Goal: Task Accomplishment & Management: Use online tool/utility

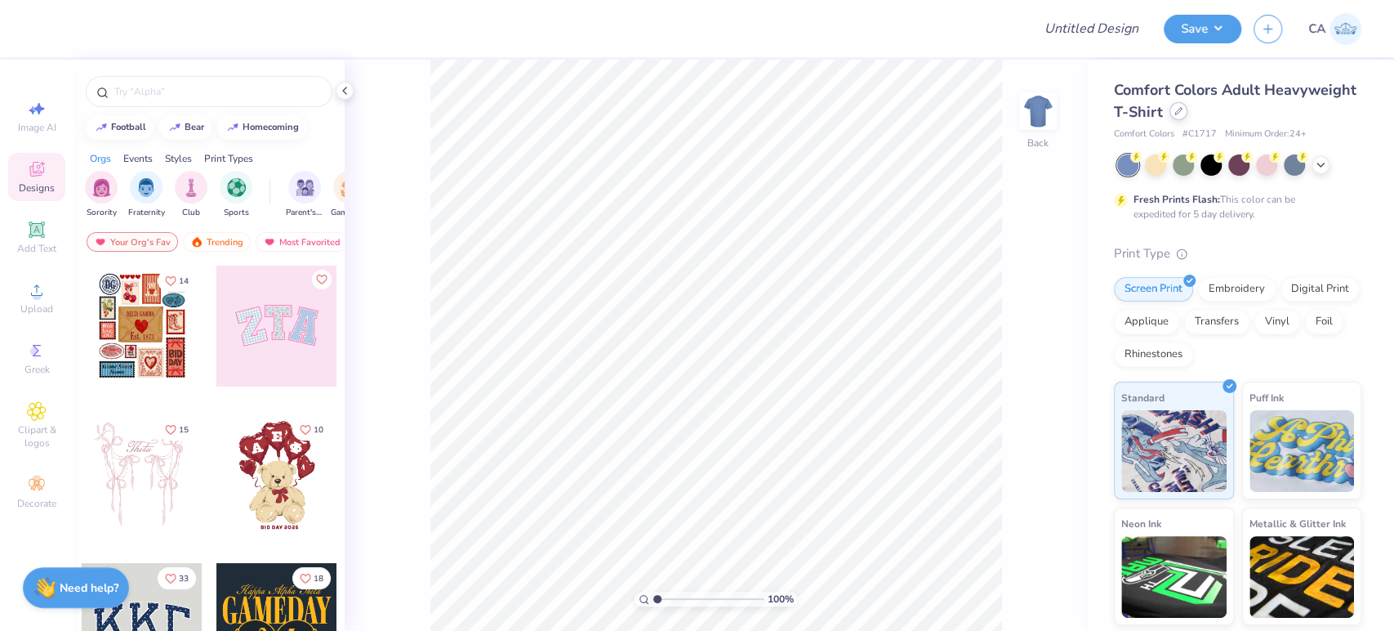
click at [1183, 114] on icon at bounding box center [1179, 111] width 8 height 8
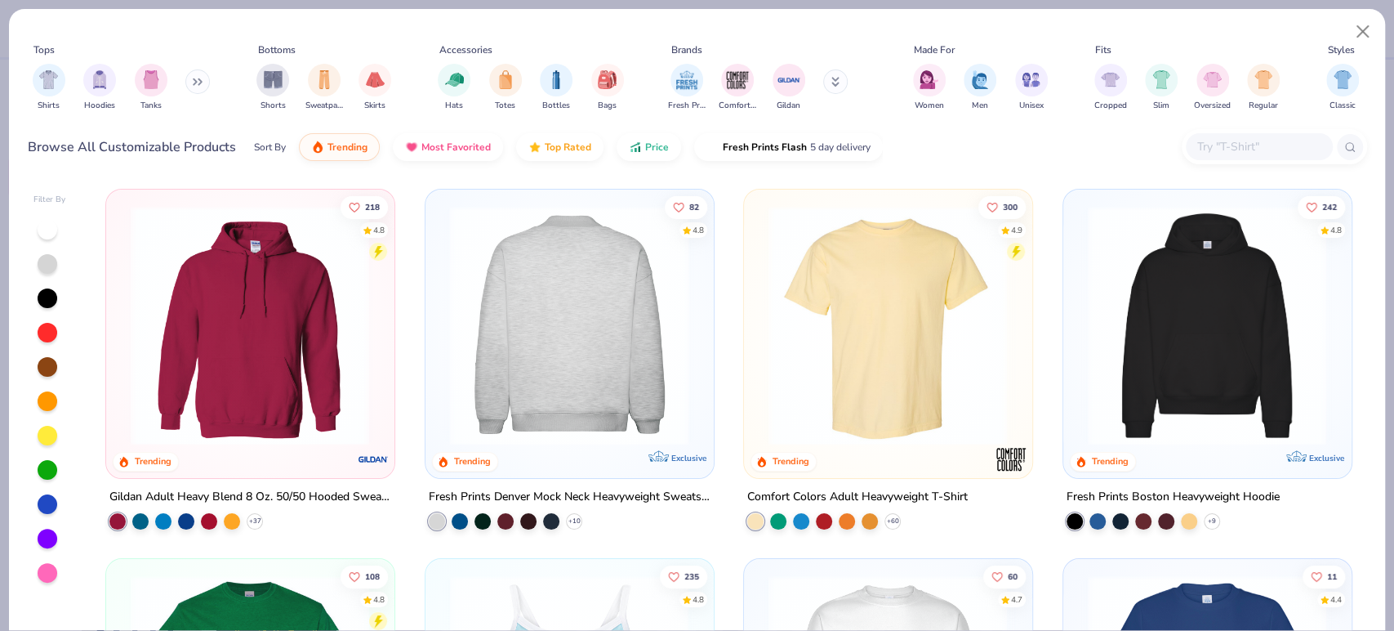
scroll to position [91, 0]
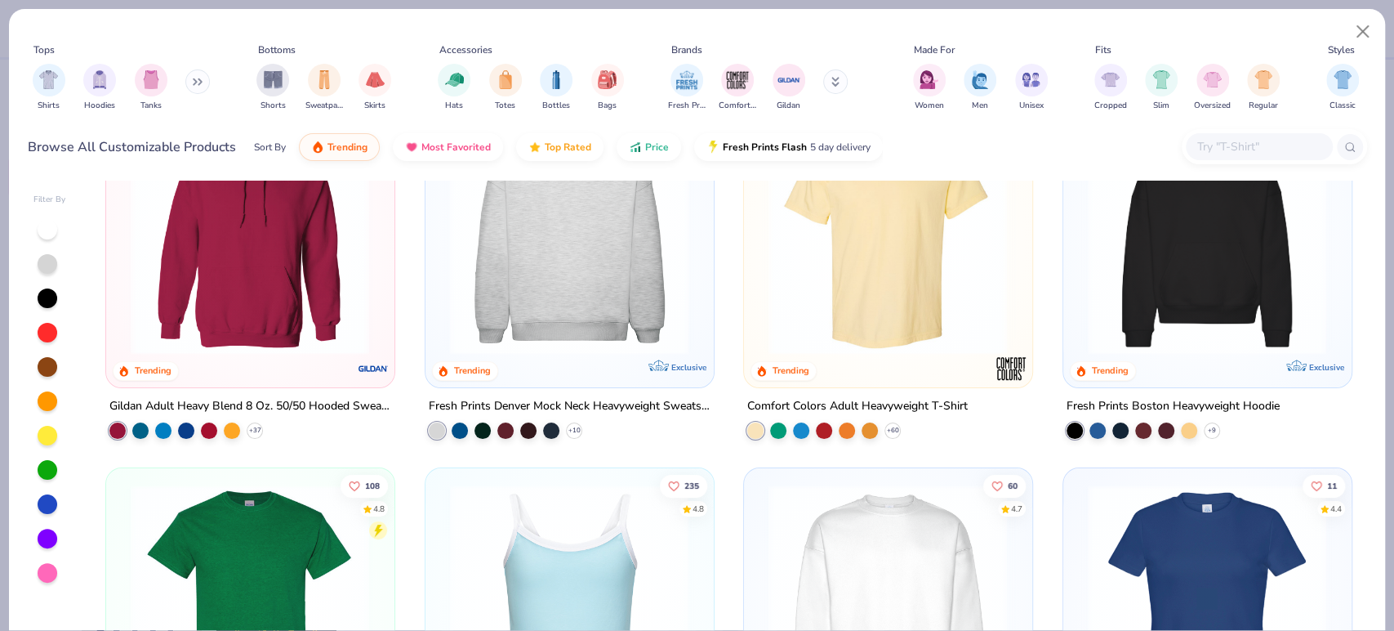
click at [762, 297] on img at bounding box center [888, 234] width 255 height 239
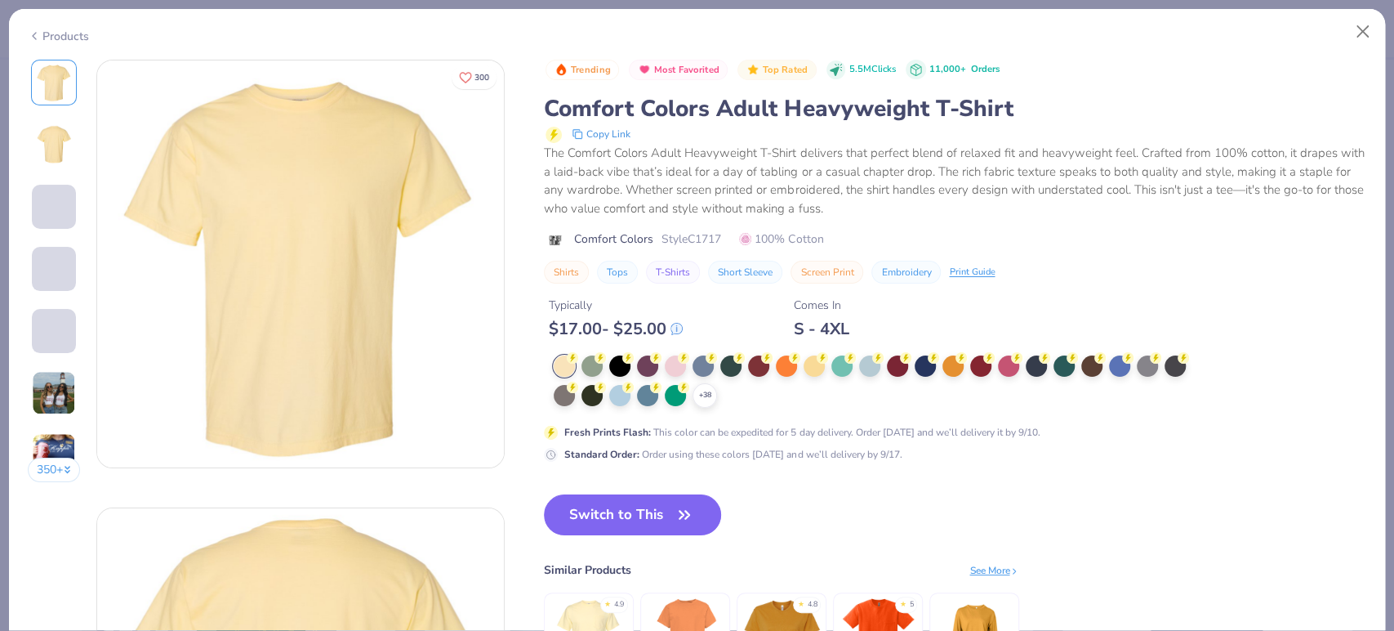
click at [714, 387] on div "+ 38" at bounding box center [705, 395] width 25 height 25
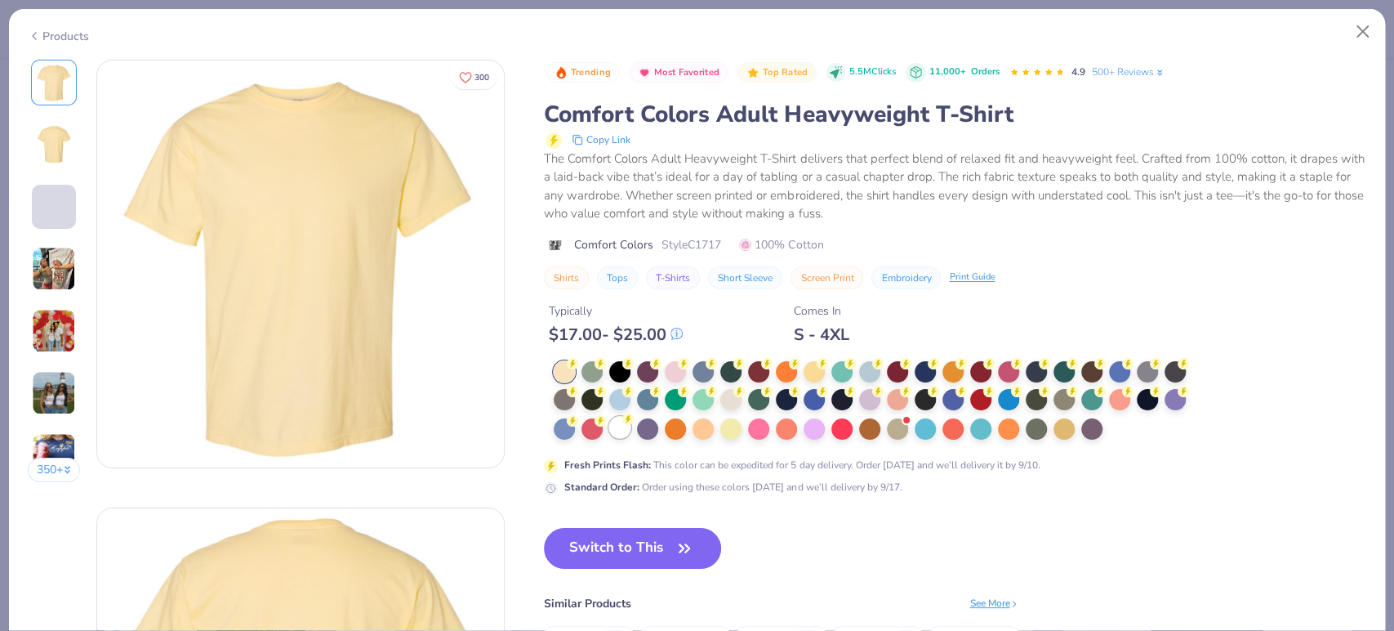
click at [615, 428] on div at bounding box center [619, 427] width 21 height 21
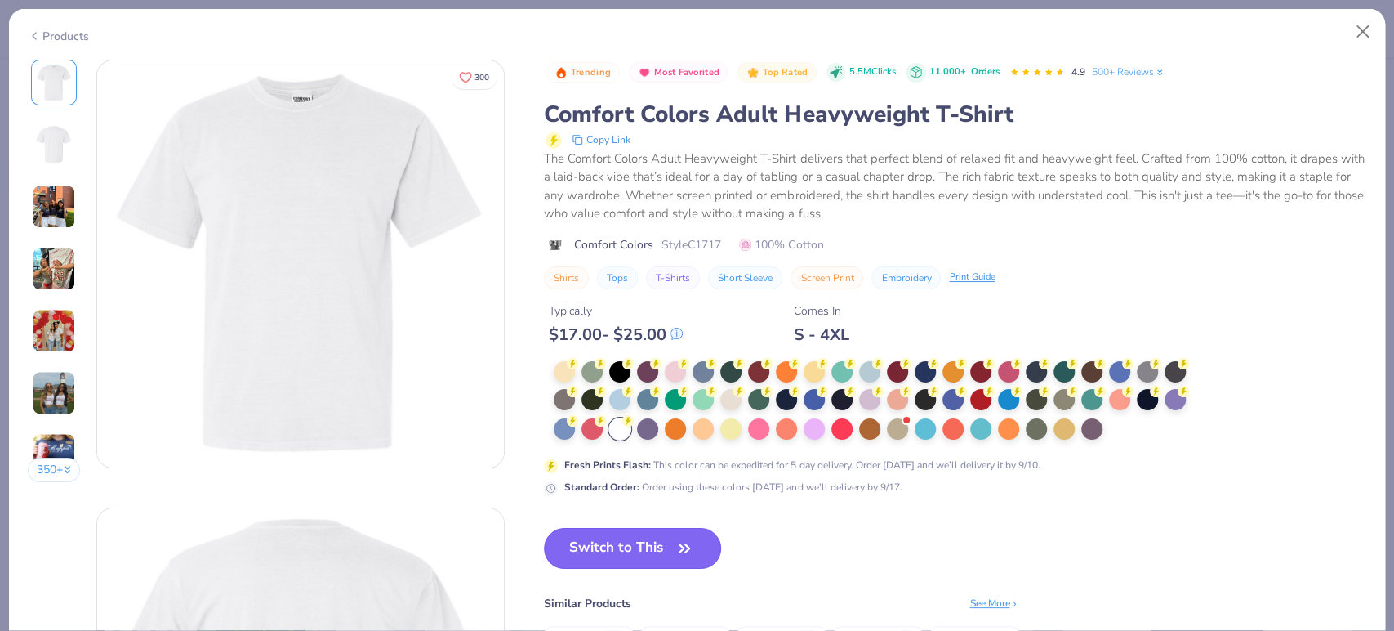
click at [649, 551] on button "Switch to This" at bounding box center [632, 548] width 177 height 41
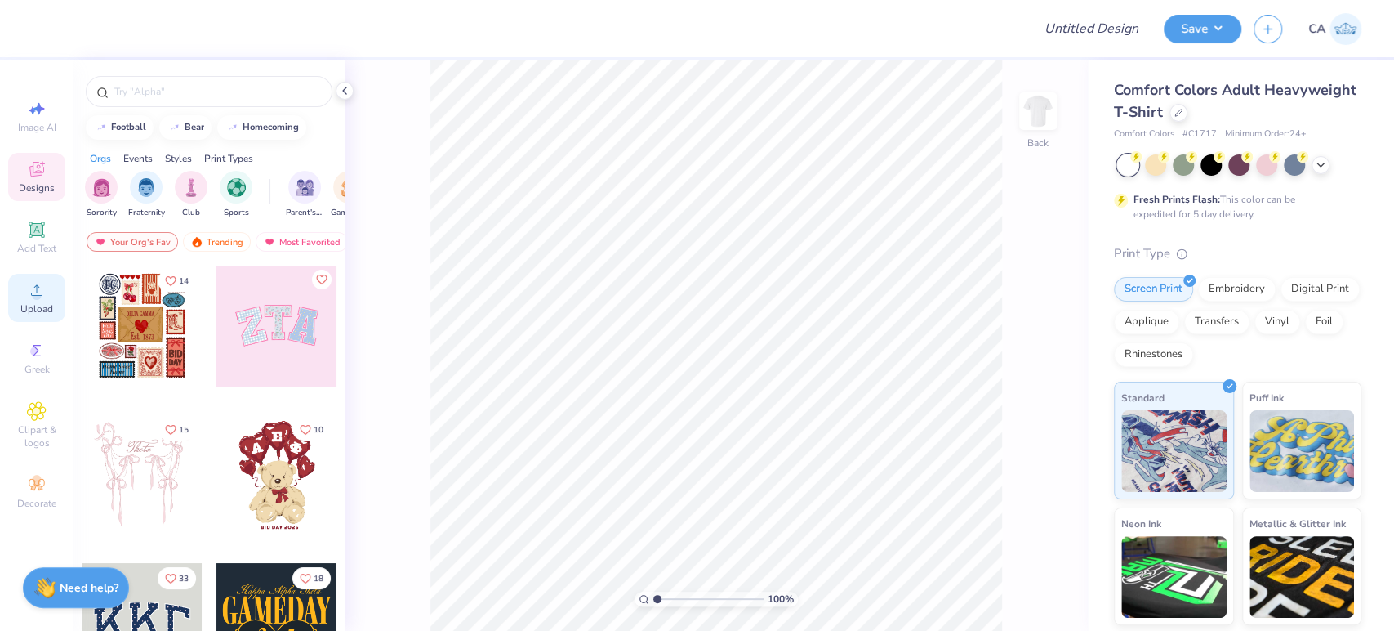
click at [40, 287] on icon at bounding box center [37, 290] width 20 height 20
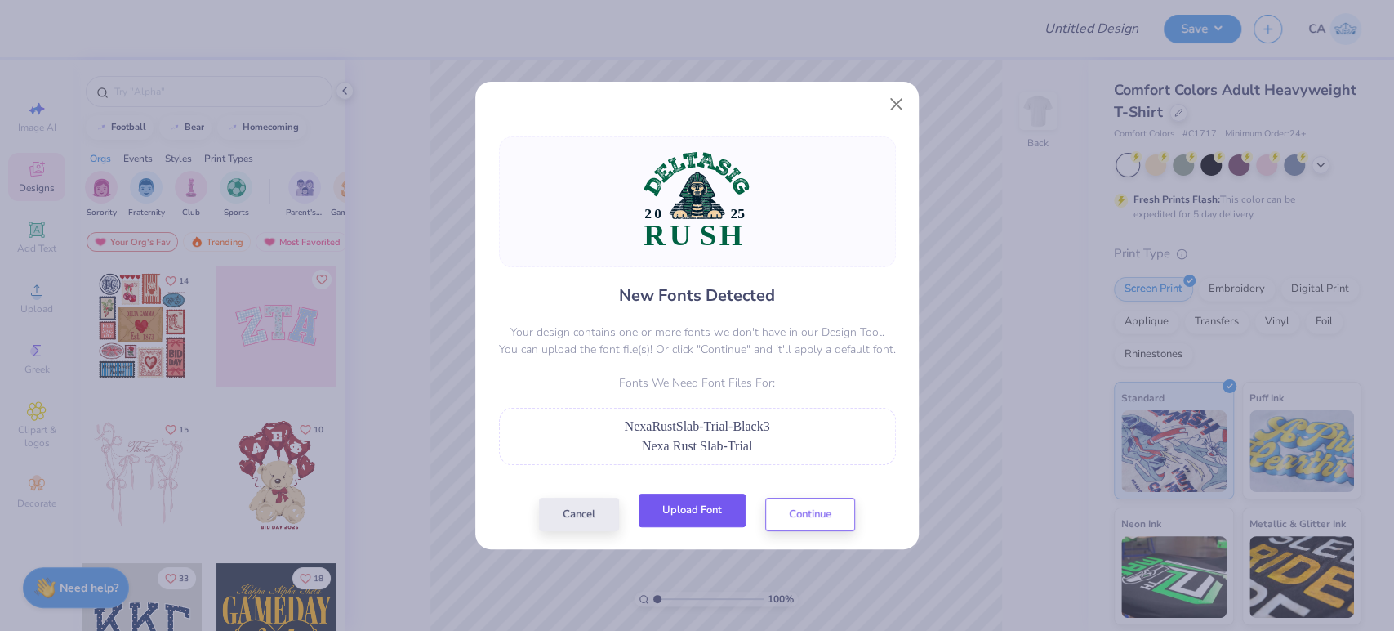
click at [660, 505] on button "Upload Font" at bounding box center [692, 509] width 107 height 33
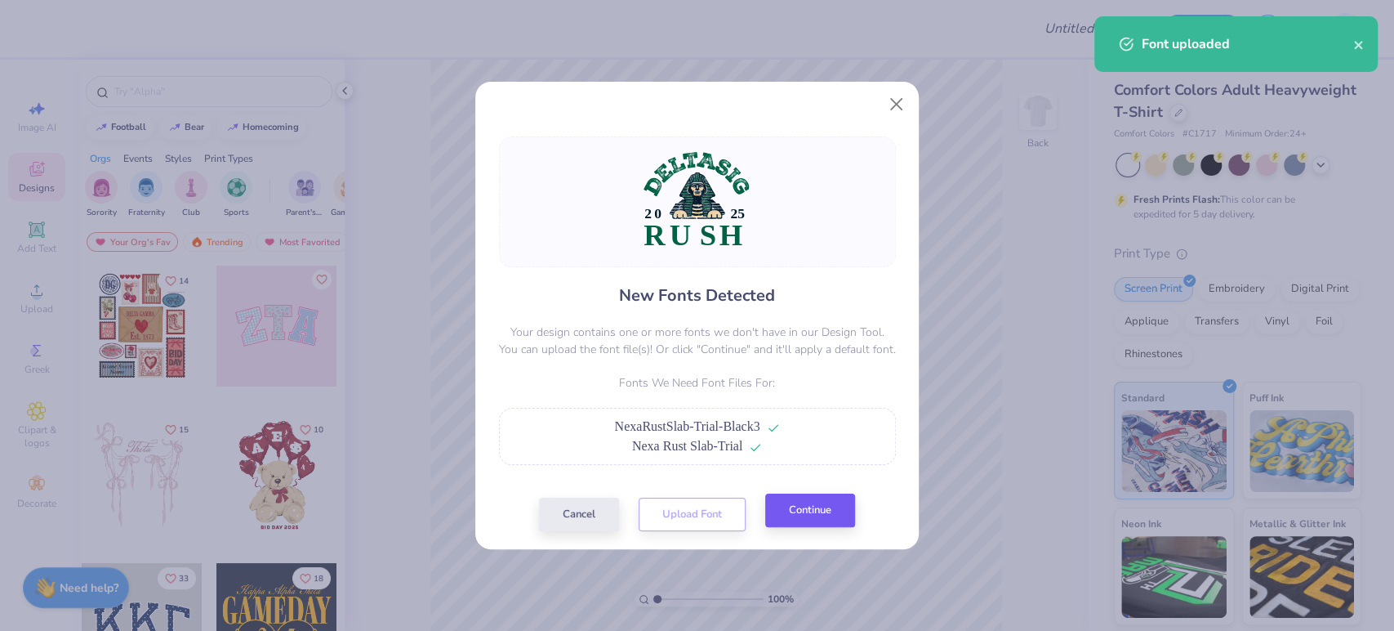
click at [787, 530] on div "Cancel Upload Font Continue" at bounding box center [697, 513] width 316 height 33
click at [790, 524] on button "Continue" at bounding box center [810, 509] width 90 height 33
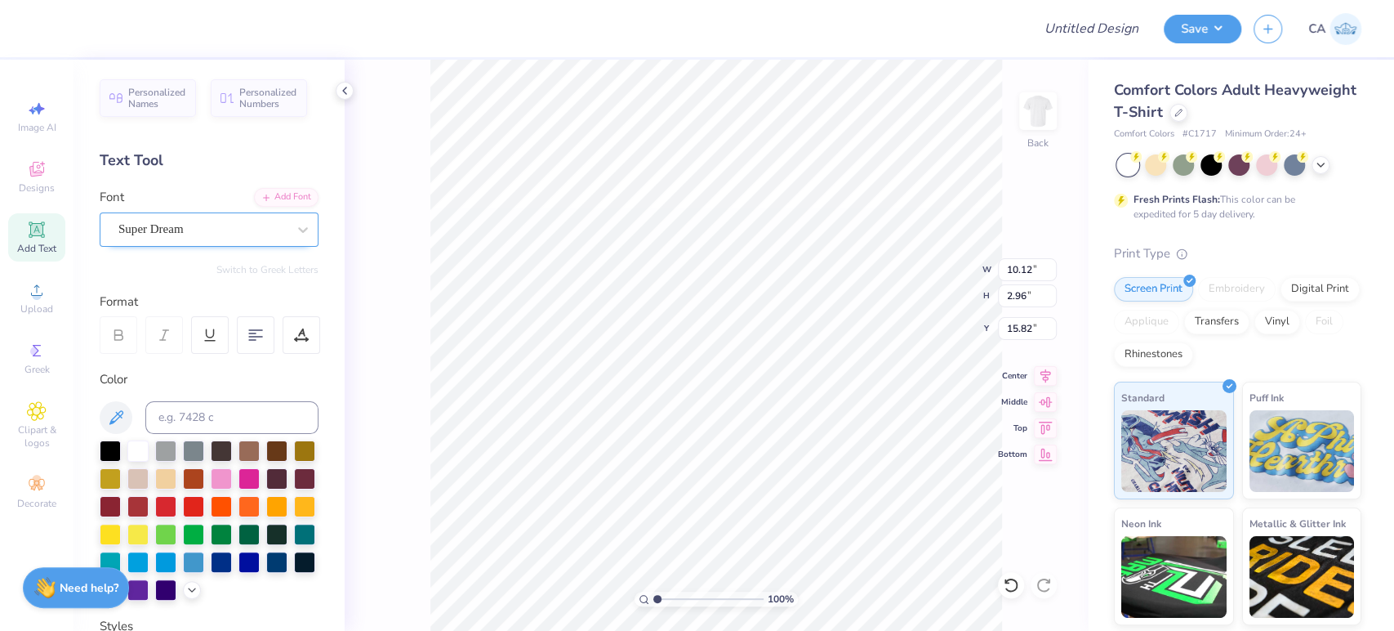
click at [157, 238] on div "Super Dream" at bounding box center [203, 228] width 172 height 25
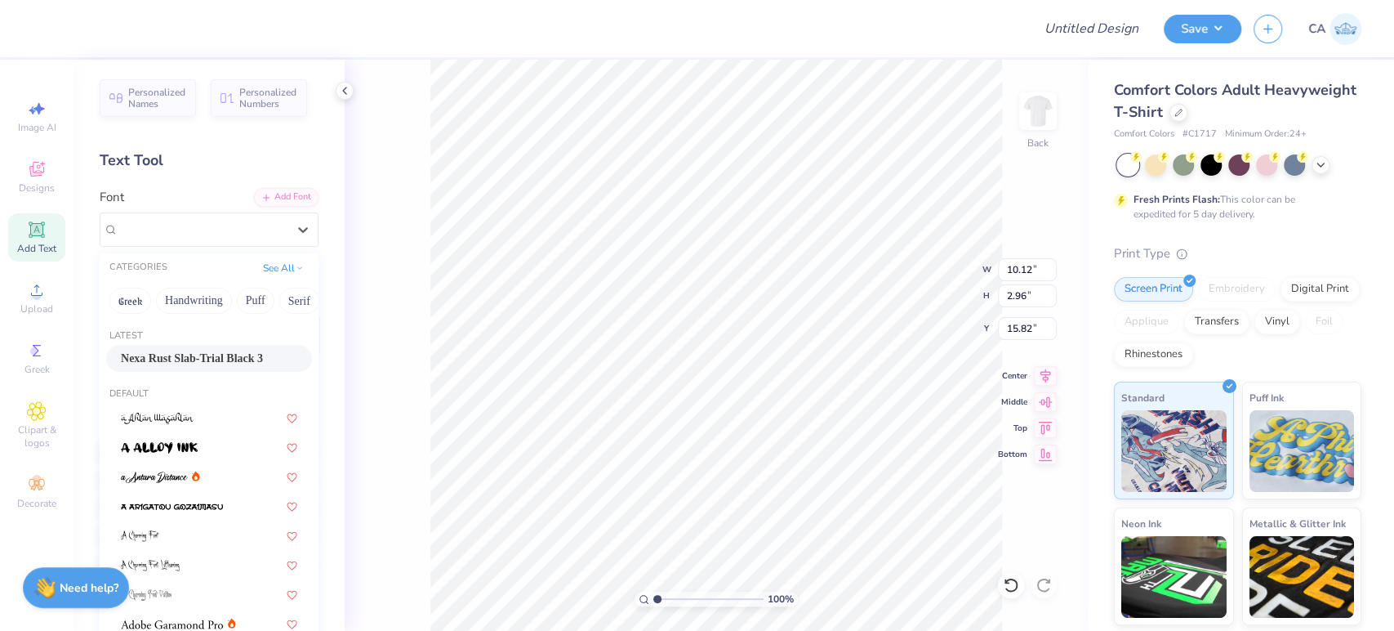
click at [145, 352] on span "Nexa Rust Slab-Trial Black 3" at bounding box center [192, 358] width 142 height 17
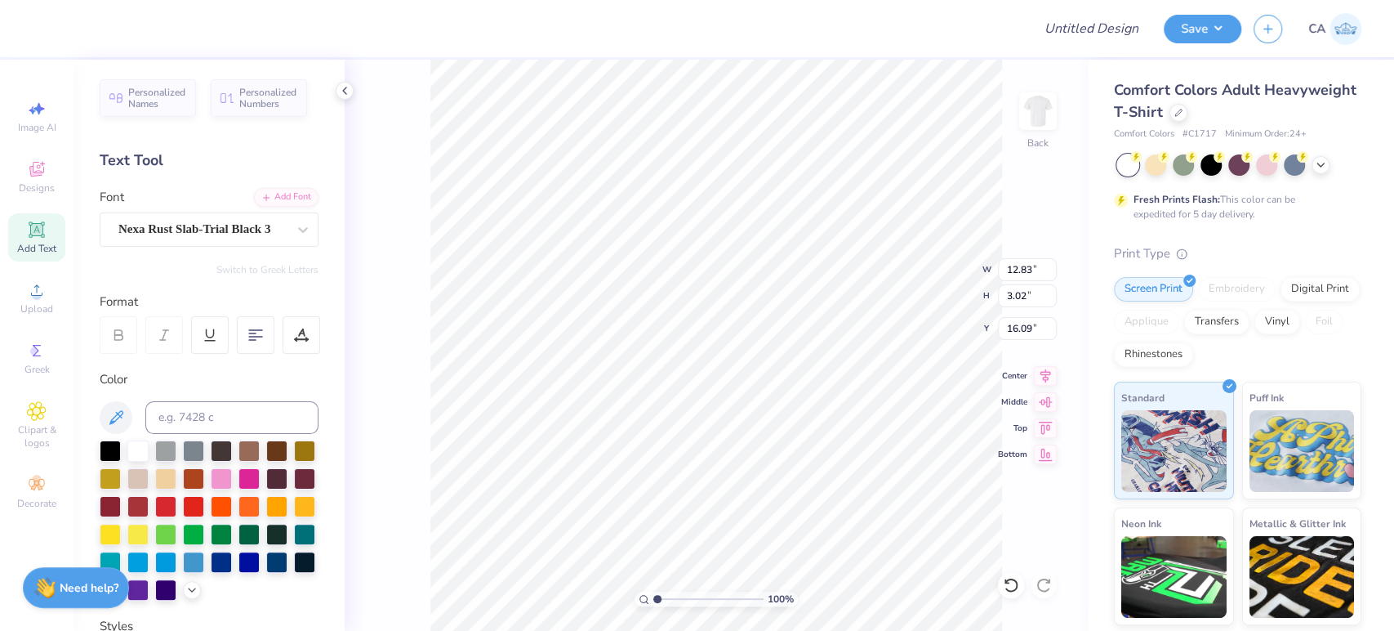
type input "12.83"
type input "3.02"
type input "16.09"
type input "14.17"
type input "8.98"
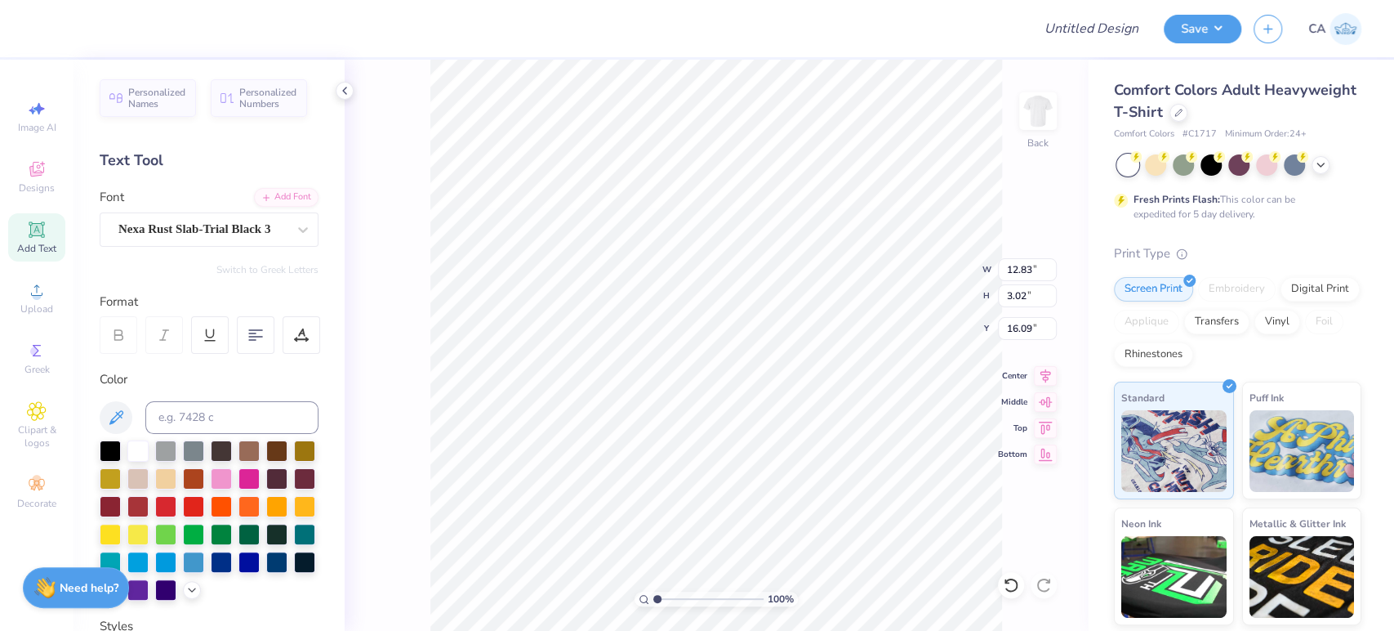
type input "6.21"
click at [620, 601] on li "Send to Back" at bounding box center [670, 612] width 128 height 32
click at [205, 230] on div "Super Dream" at bounding box center [203, 228] width 172 height 25
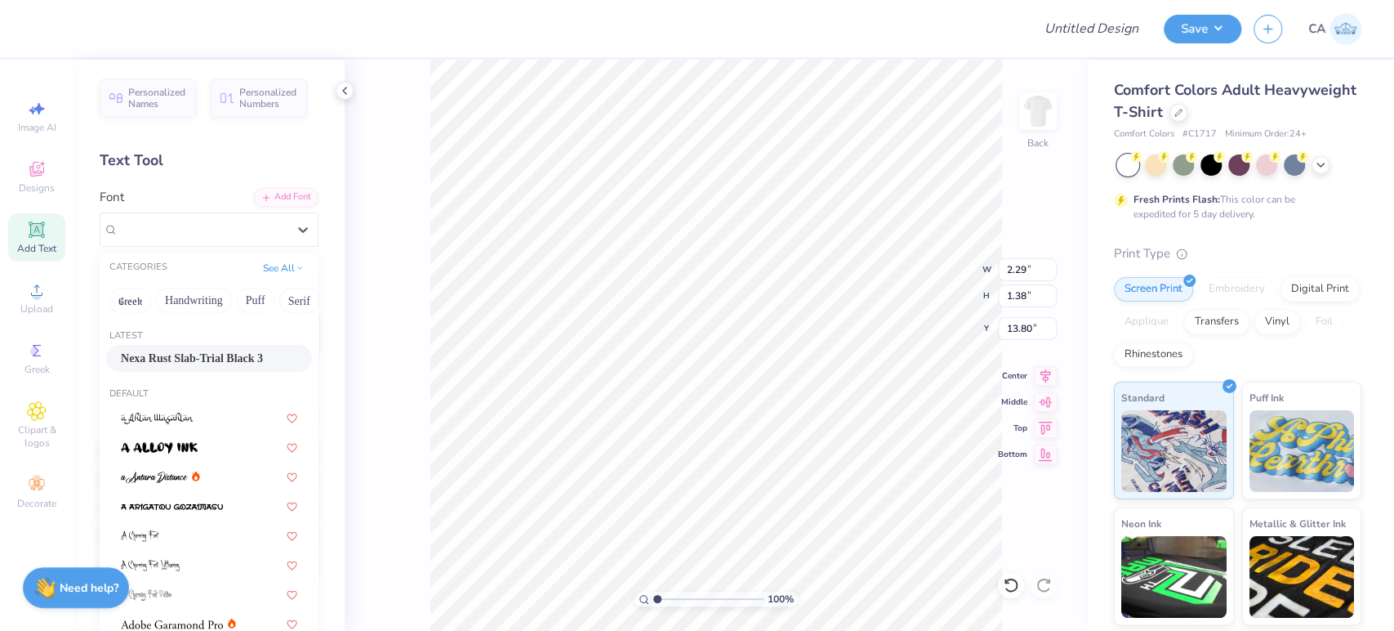
click at [163, 360] on span "Nexa Rust Slab-Trial Black 3" at bounding box center [192, 358] width 142 height 17
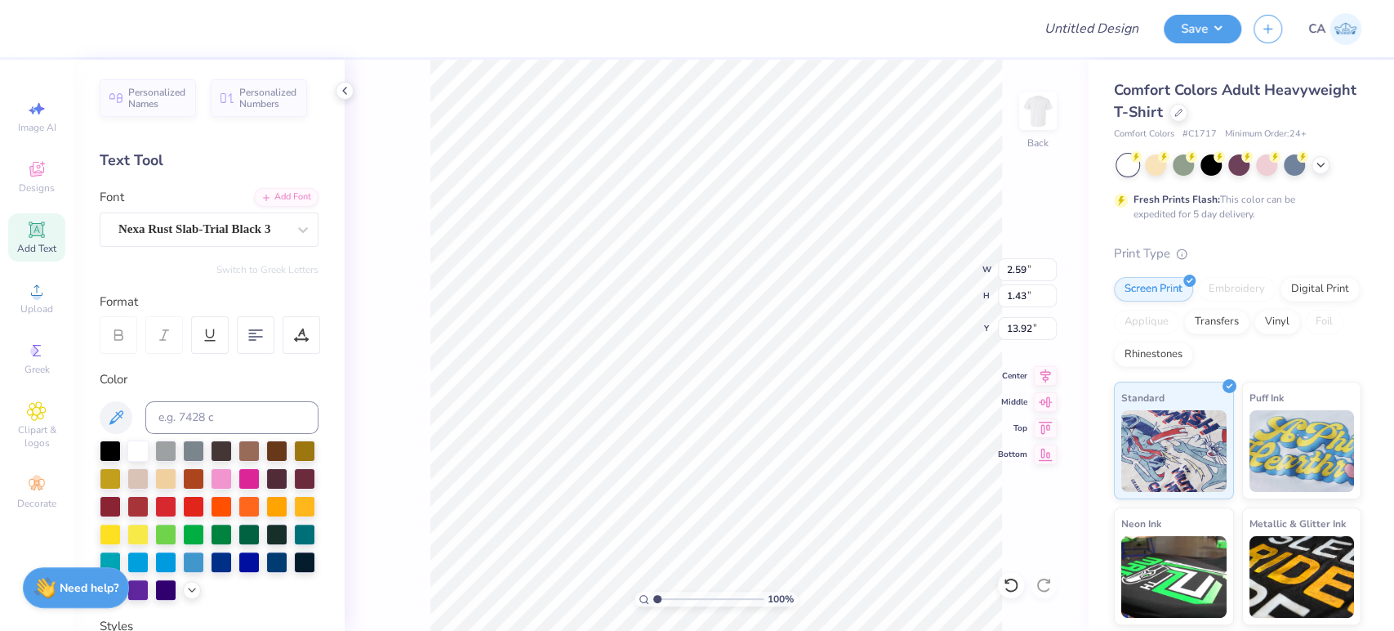
type input "2.59"
type input "1.43"
type input "13.92"
type input "2.20"
type input "1.38"
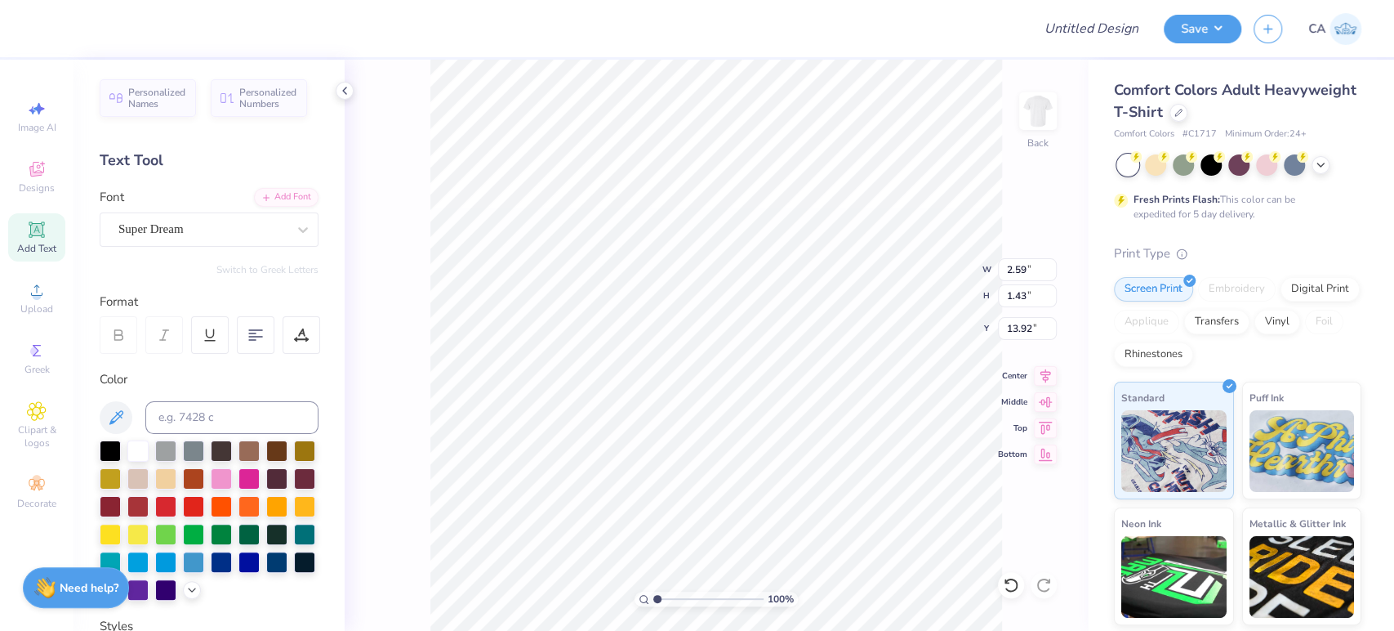
type input "13.80"
click at [198, 239] on div at bounding box center [202, 229] width 168 height 22
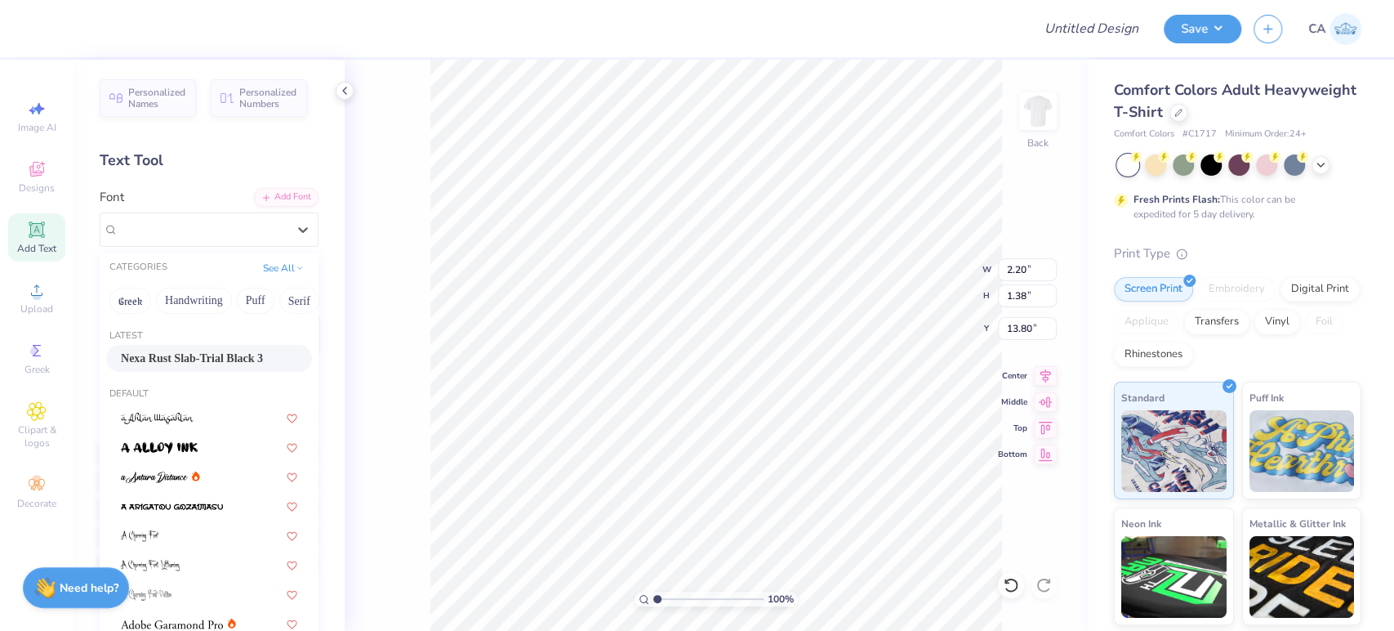
click at [155, 352] on span "Nexa Rust Slab-Trial Black 3" at bounding box center [192, 358] width 142 height 17
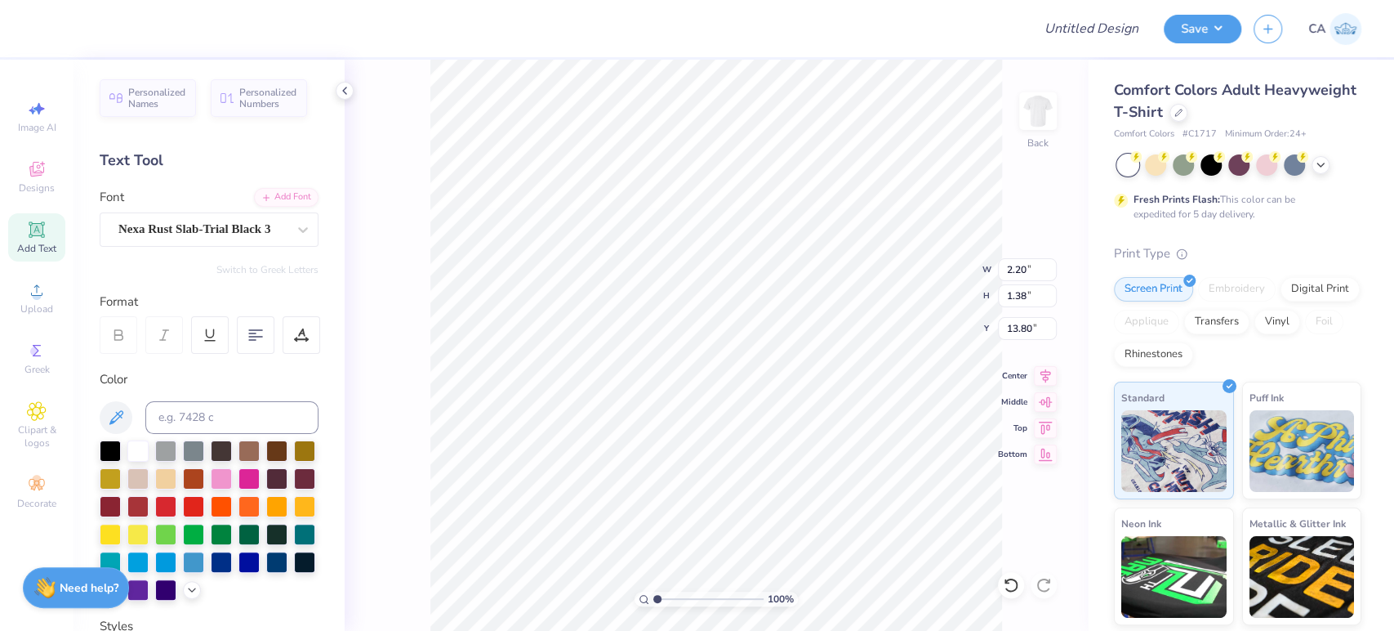
type input "2.50"
type input "1.43"
type input "13.92"
type input "12.83"
type input "3.02"
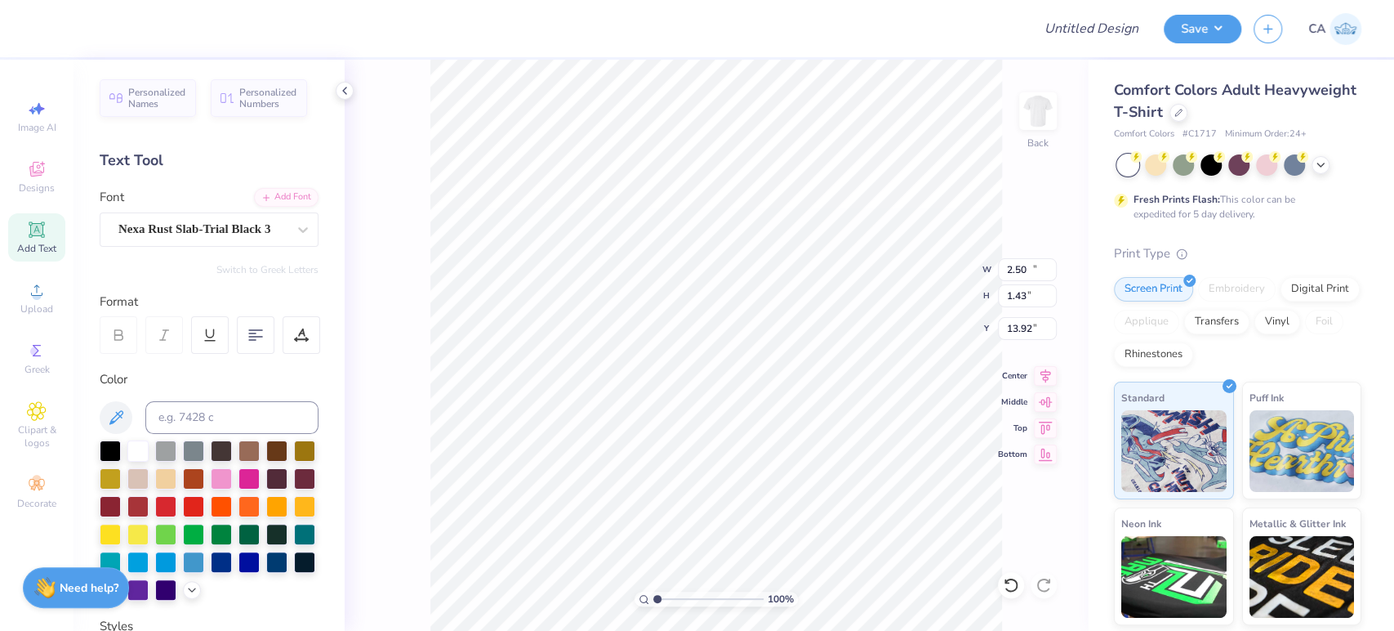
type input "16.09"
click at [296, 337] on icon at bounding box center [296, 338] width 2 height 2
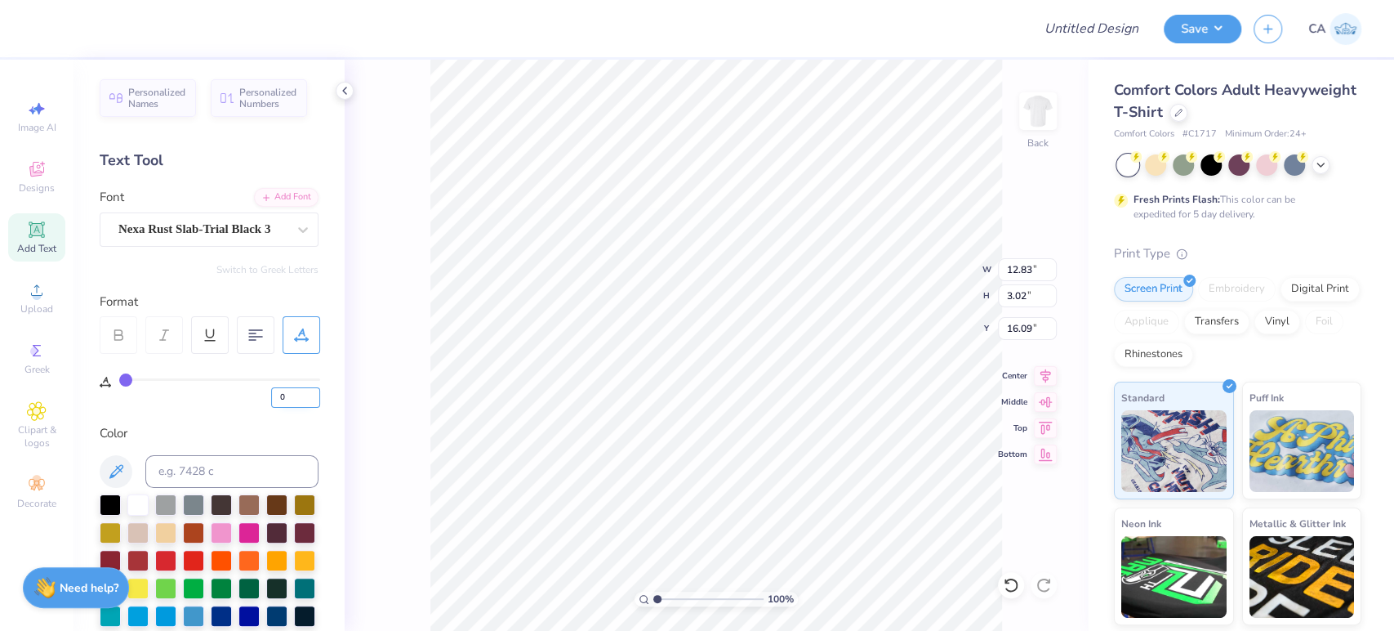
click at [284, 397] on input "0" at bounding box center [295, 397] width 49 height 20
type input "10"
type input "14.04"
click at [1046, 377] on icon at bounding box center [1046, 374] width 11 height 14
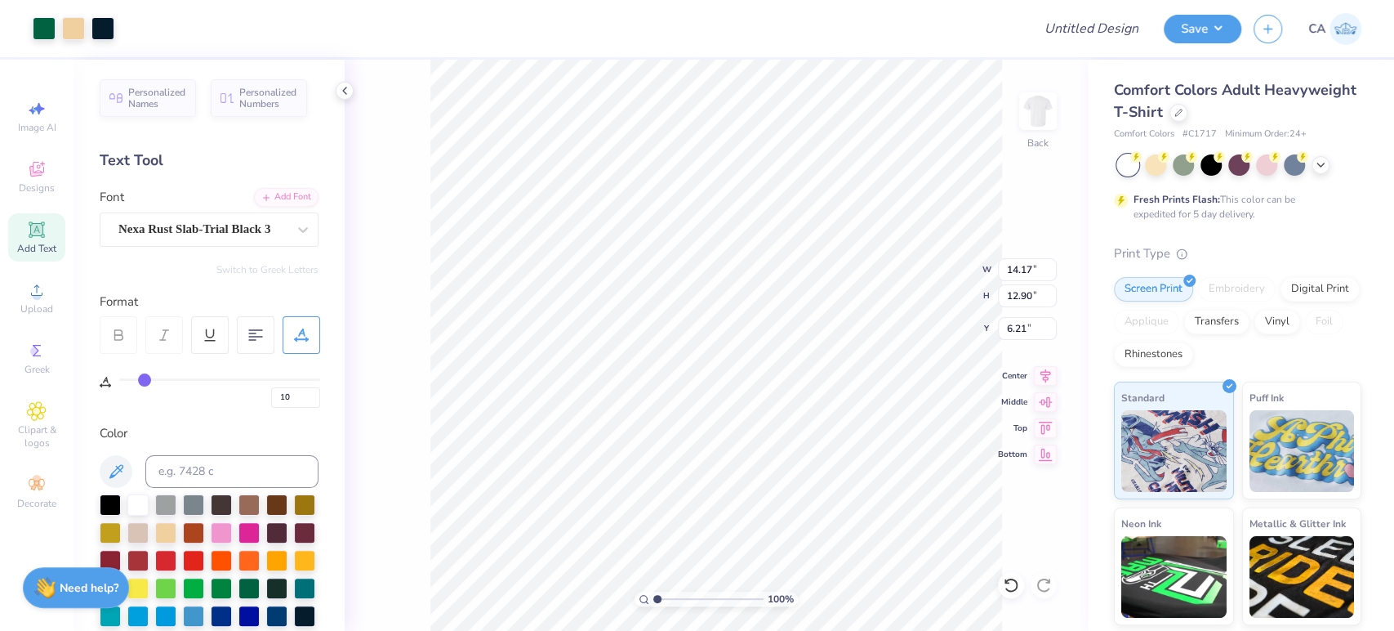
click at [1023, 283] on div "100 % Back W 14.17 14.17 " H 12.90 12.90 " Y 6.21 6.21 " Center Middle Top Bott…" at bounding box center [716, 345] width 743 height 571
click at [1024, 274] on div "100 % Back" at bounding box center [716, 345] width 743 height 571
click at [1009, 271] on input "14.17" at bounding box center [1027, 269] width 59 height 23
type input "12.00"
type input "10.92"
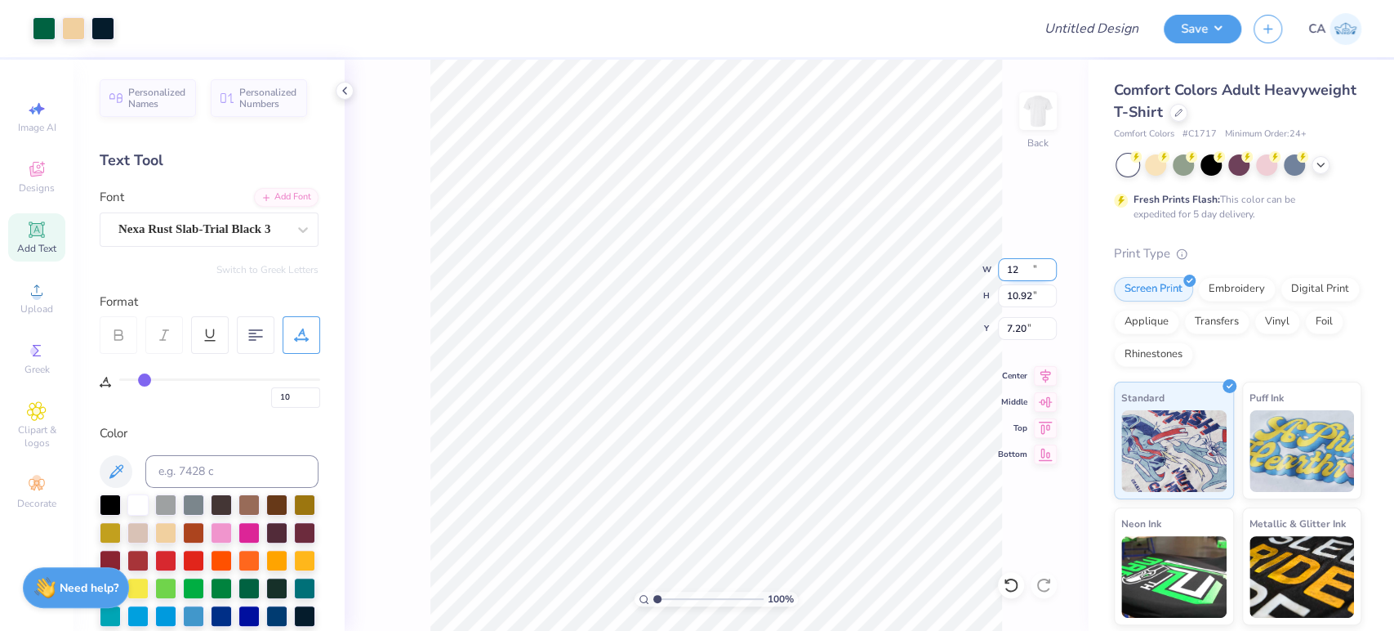
type input "7.20"
click at [1012, 276] on input "12.00" at bounding box center [1027, 269] width 59 height 23
type input "10.00"
type input "9.10"
click at [1033, 332] on input "8.11" at bounding box center [1027, 328] width 59 height 23
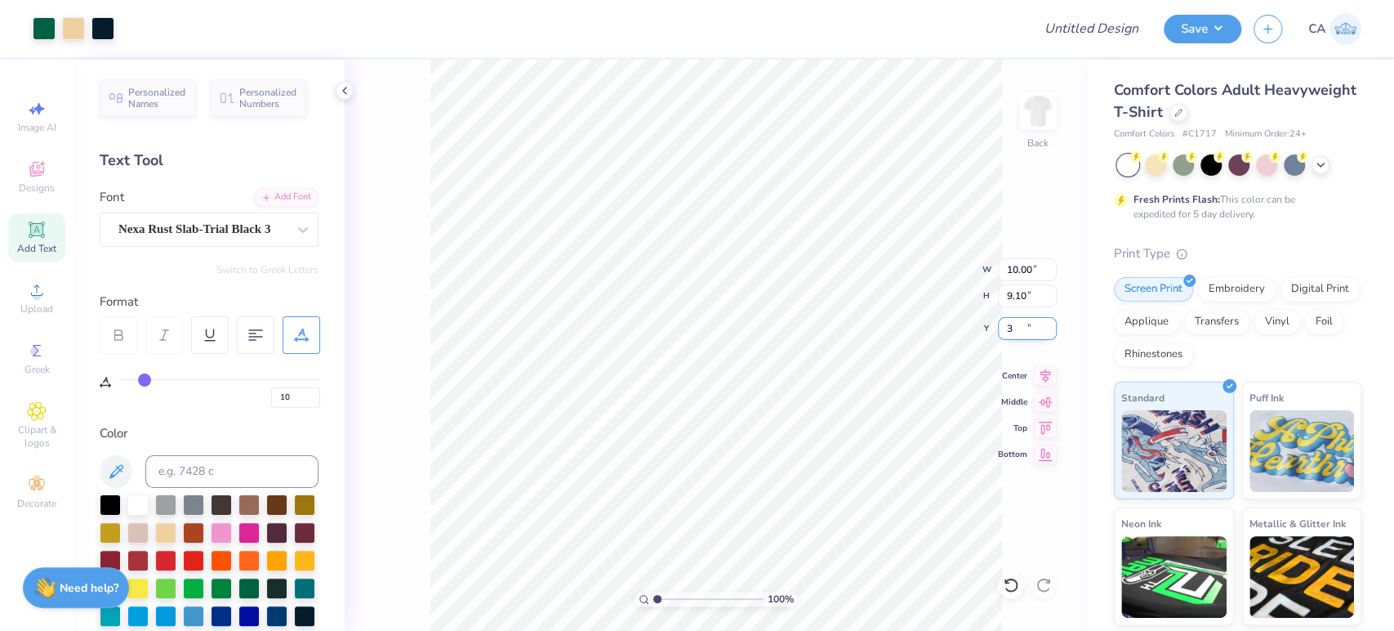
type input "3.00"
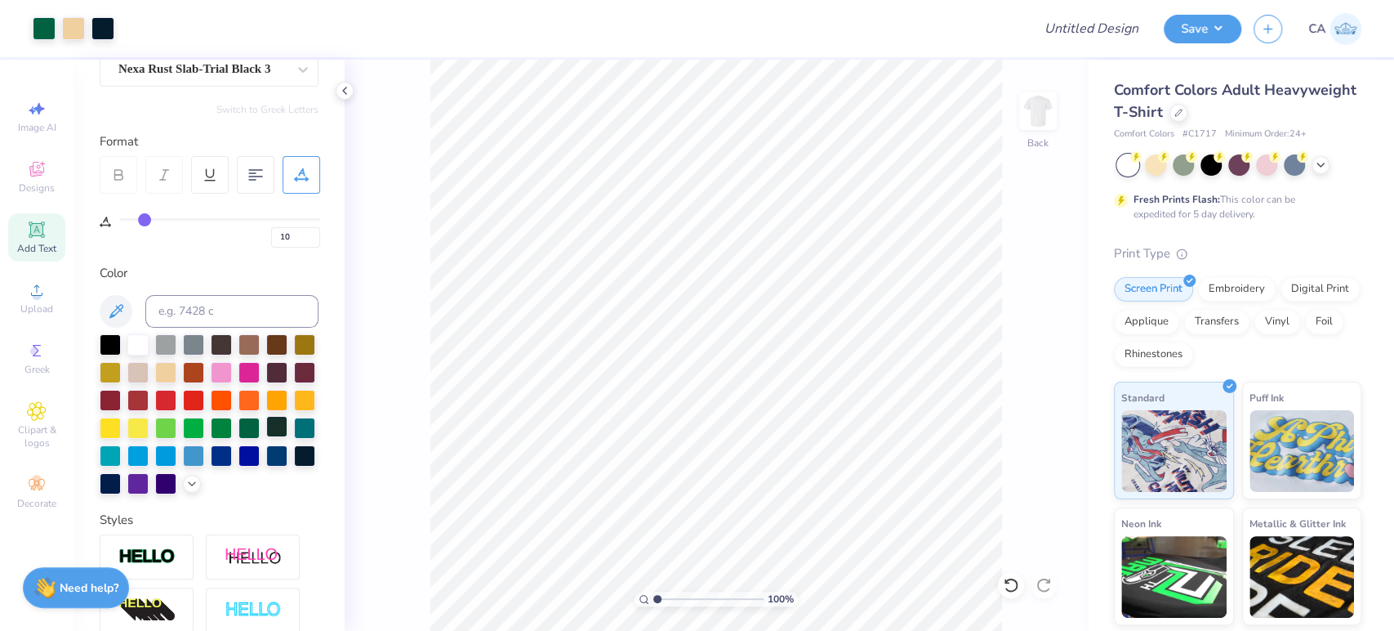
scroll to position [181, 0]
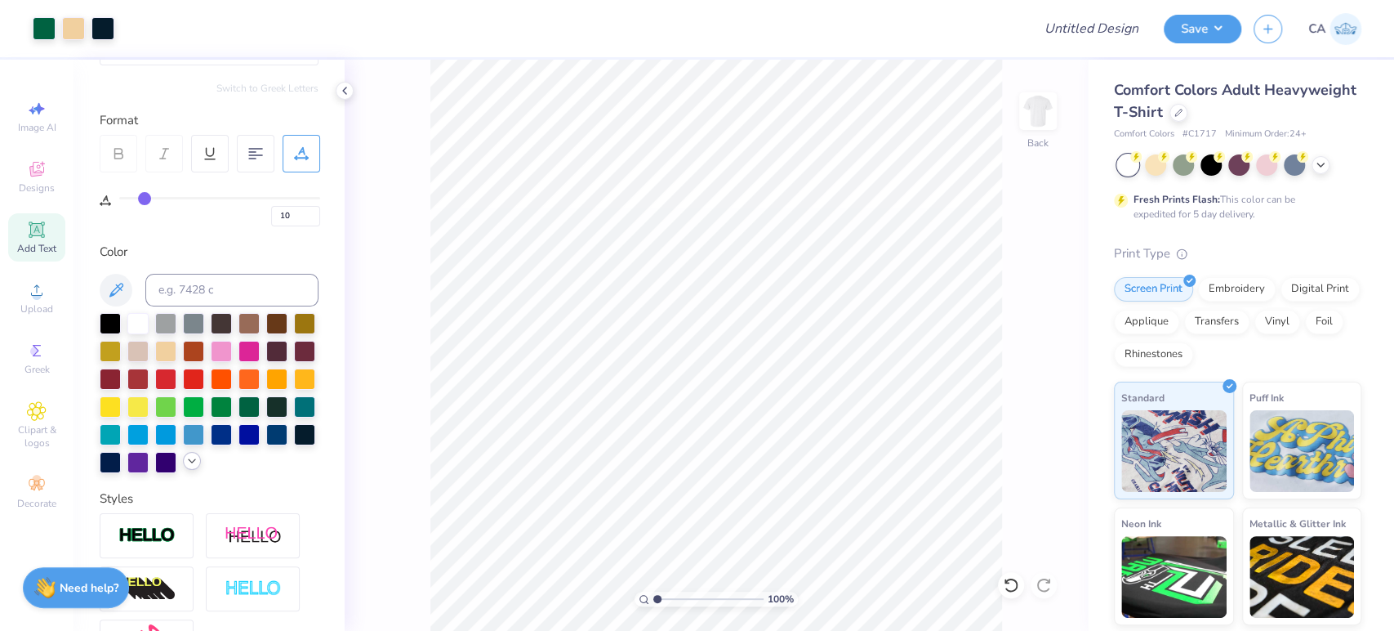
click at [185, 467] on icon at bounding box center [191, 460] width 13 height 13
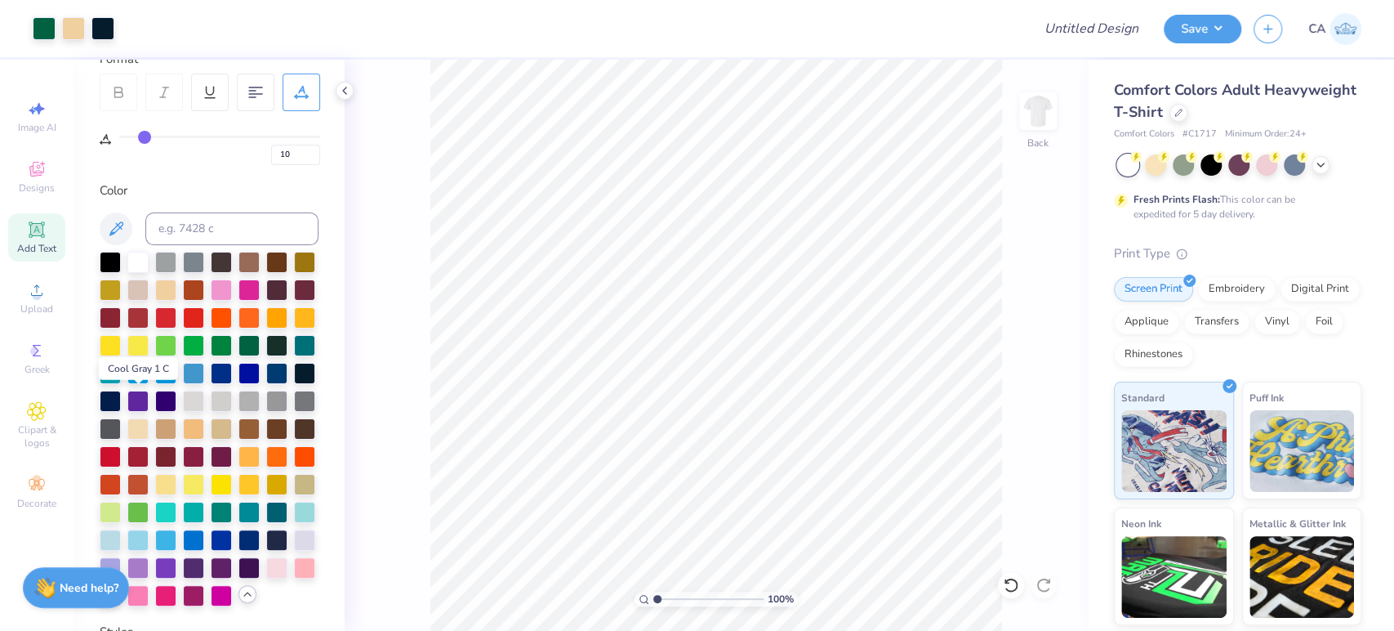
scroll to position [272, 0]
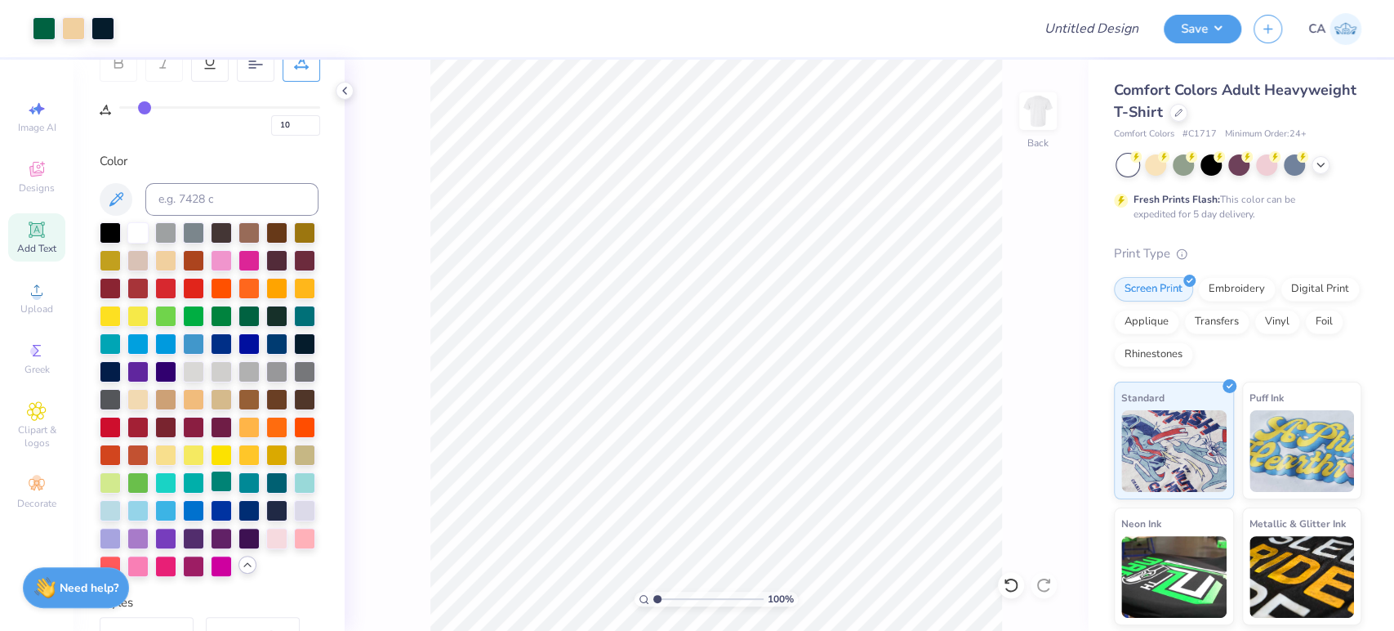
click at [232, 492] on div at bounding box center [221, 481] width 21 height 21
click at [48, 26] on div at bounding box center [44, 27] width 23 height 23
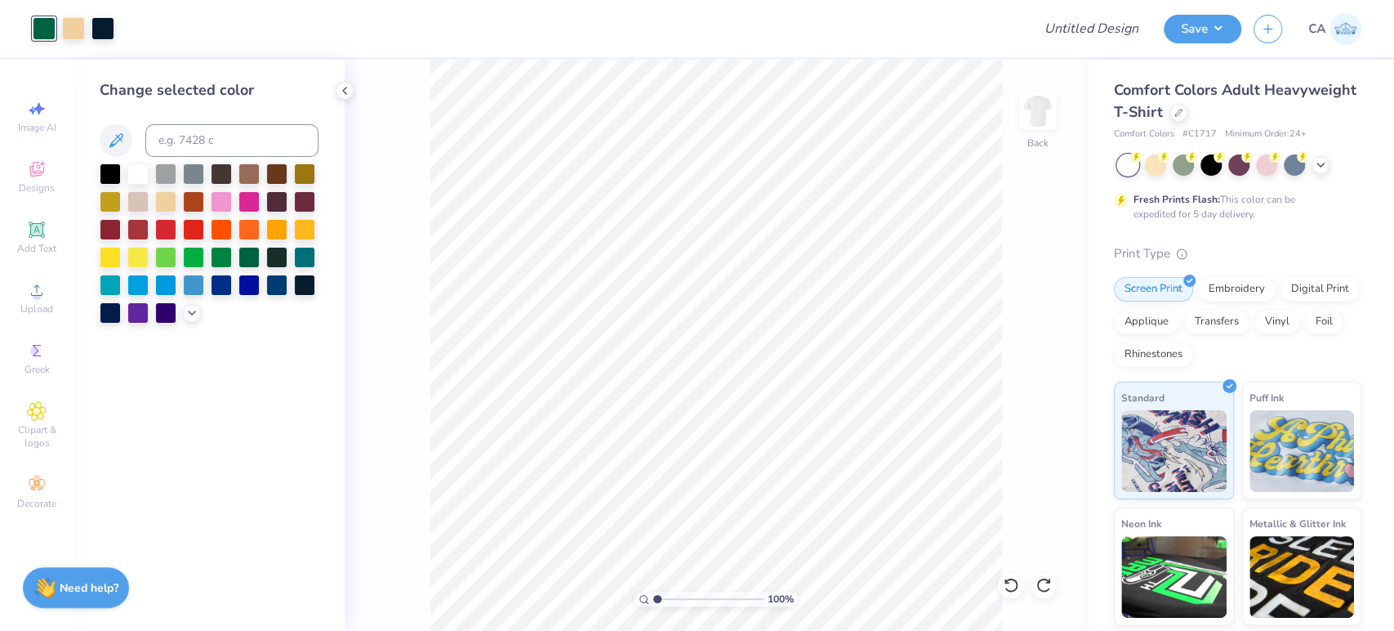
click at [186, 320] on div at bounding box center [209, 243] width 219 height 160
click at [187, 317] on icon at bounding box center [191, 311] width 13 height 13
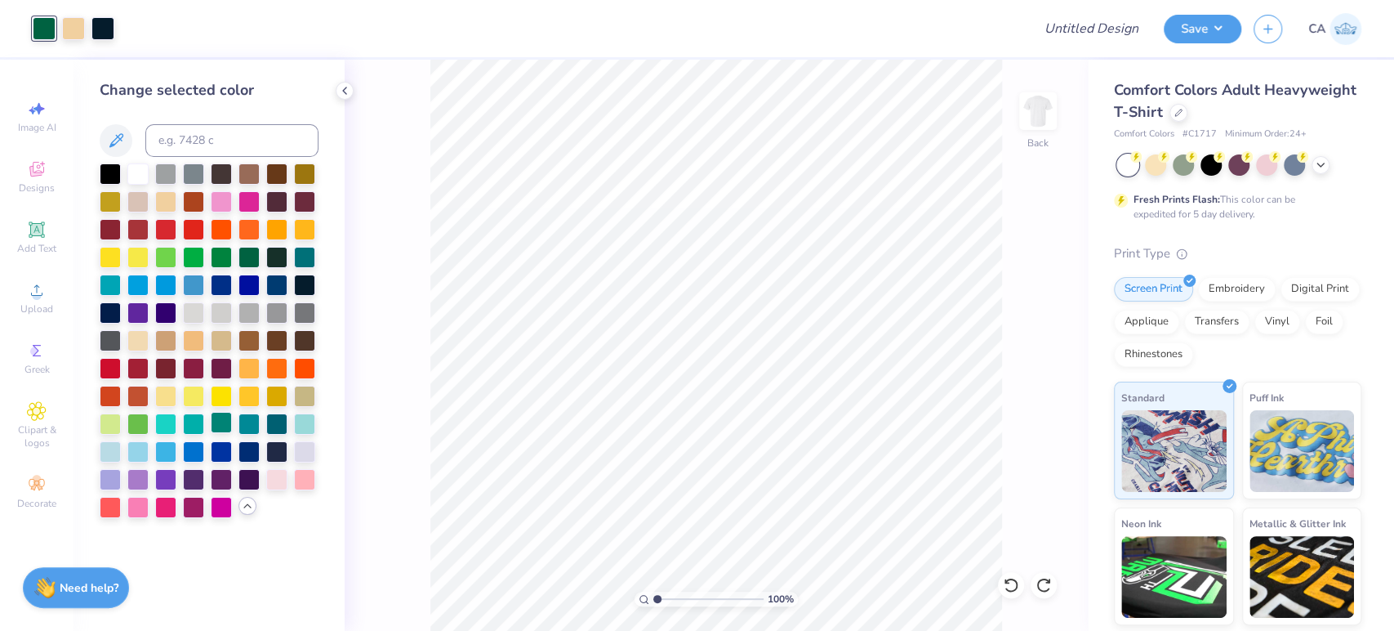
click at [224, 423] on div at bounding box center [221, 422] width 21 height 21
click at [671, 594] on input "range" at bounding box center [709, 598] width 110 height 15
type input "1.96"
click at [667, 591] on input "range" at bounding box center [709, 598] width 110 height 15
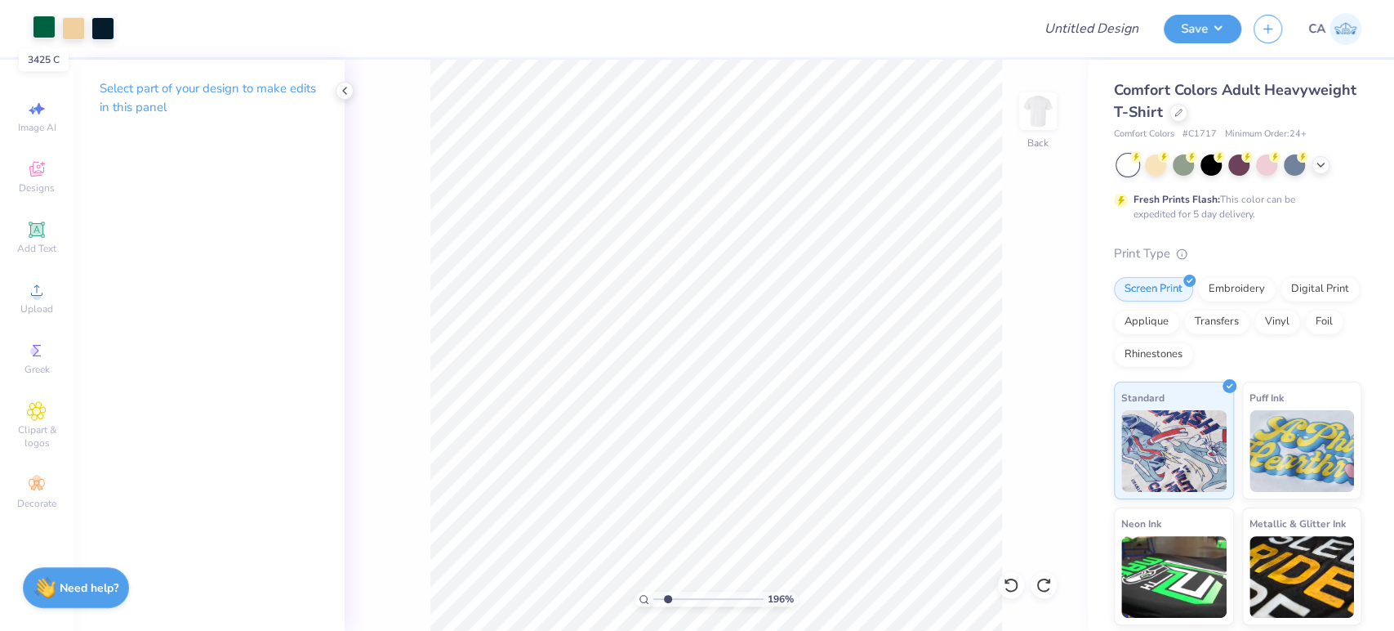
click at [40, 22] on div at bounding box center [44, 27] width 23 height 23
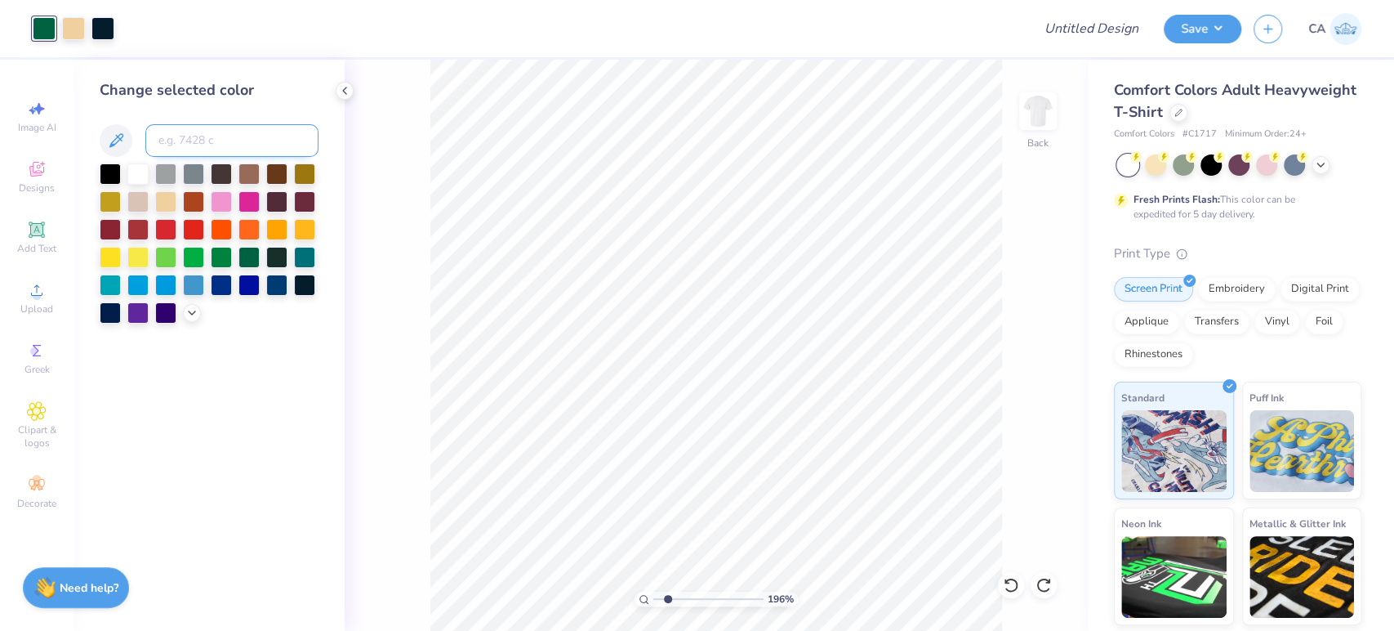
click at [185, 142] on input at bounding box center [231, 140] width 173 height 33
type input "7730"
click at [1072, 32] on input "Design Title" at bounding box center [1072, 28] width 160 height 33
paste input "FPS239960"
type input "FPS239960"
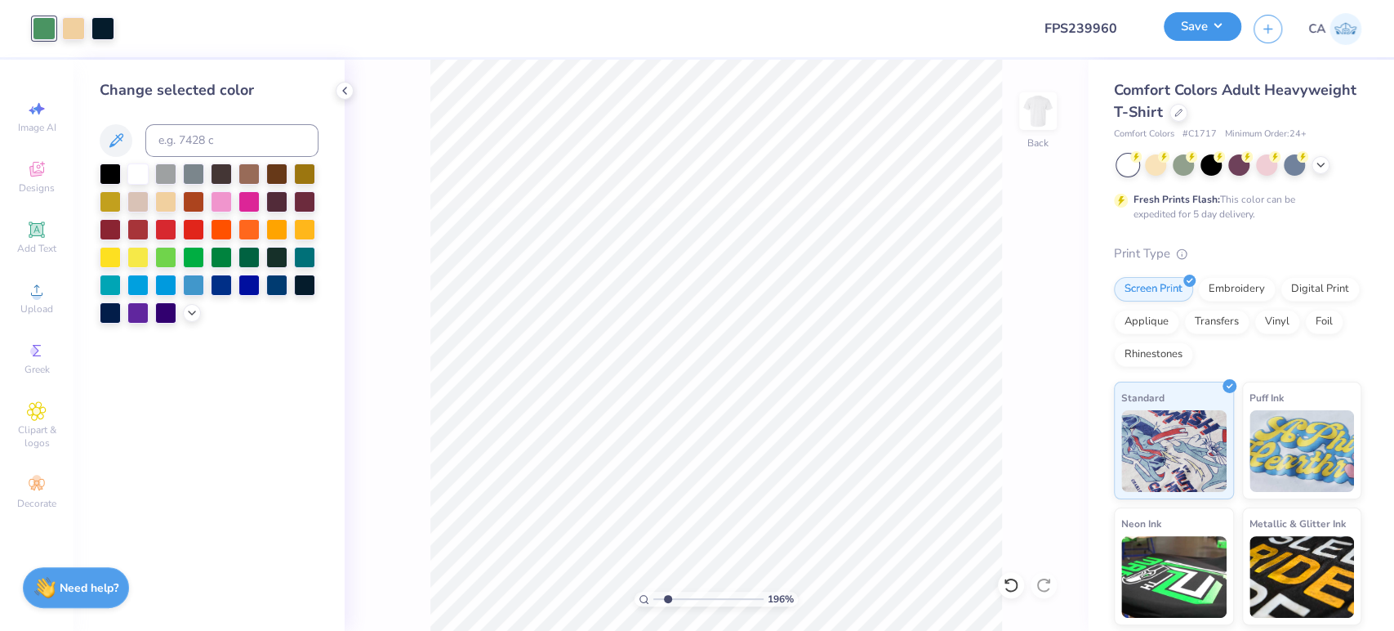
click at [1196, 29] on button "Save" at bounding box center [1203, 26] width 78 height 29
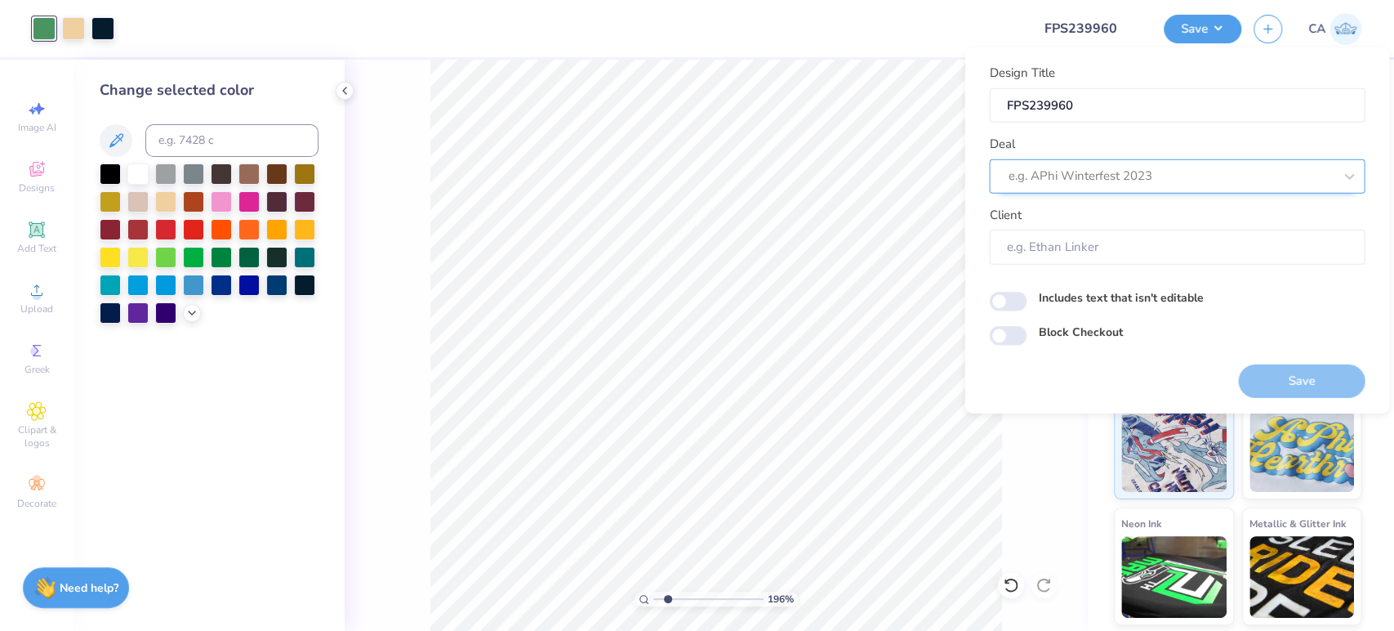
click at [1147, 181] on div at bounding box center [1170, 176] width 325 height 22
click at [1148, 218] on div "Design Tool Gallery" at bounding box center [1177, 219] width 363 height 27
type input "design tool gall"
type input "Design Tool Gallery User"
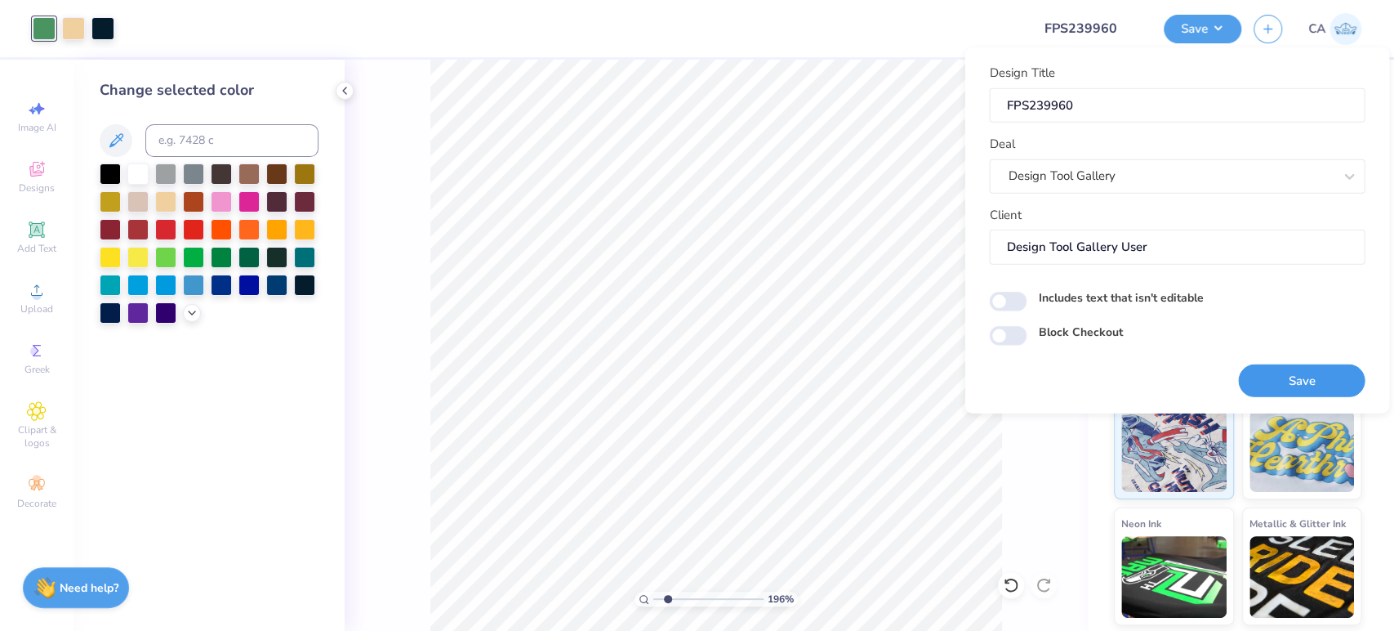
click at [1263, 381] on button "Save" at bounding box center [1301, 380] width 127 height 33
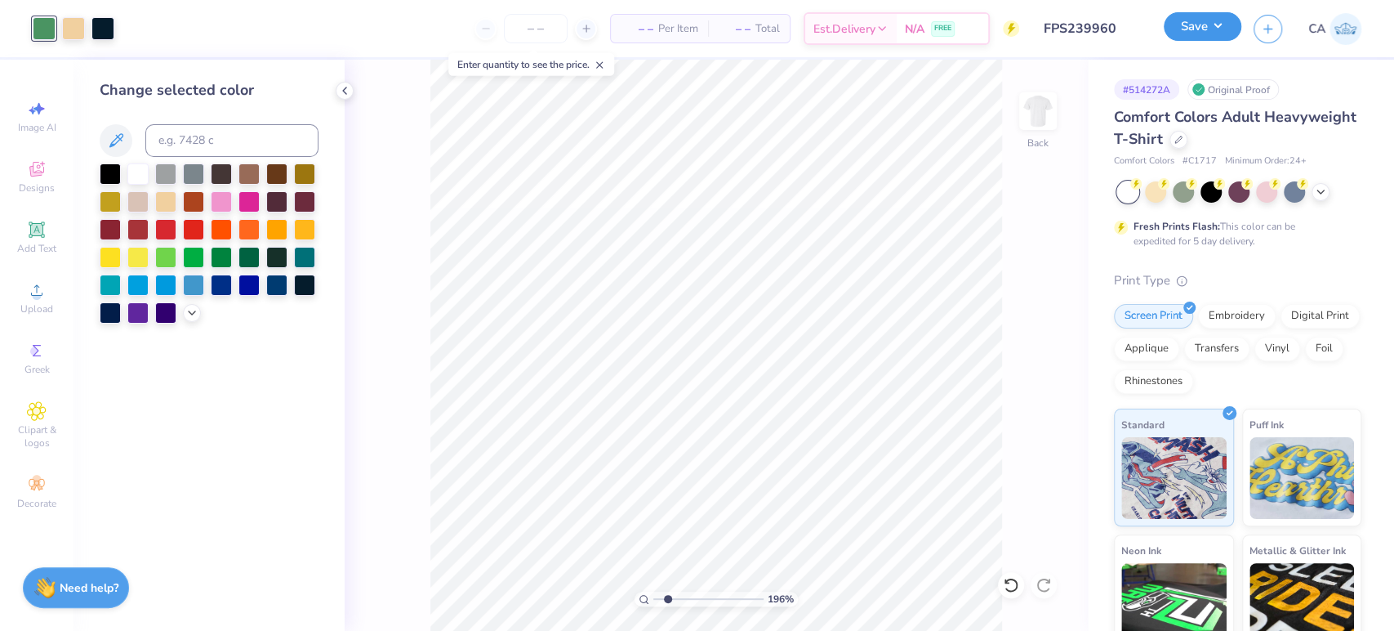
click at [1219, 29] on button "Save" at bounding box center [1203, 26] width 78 height 29
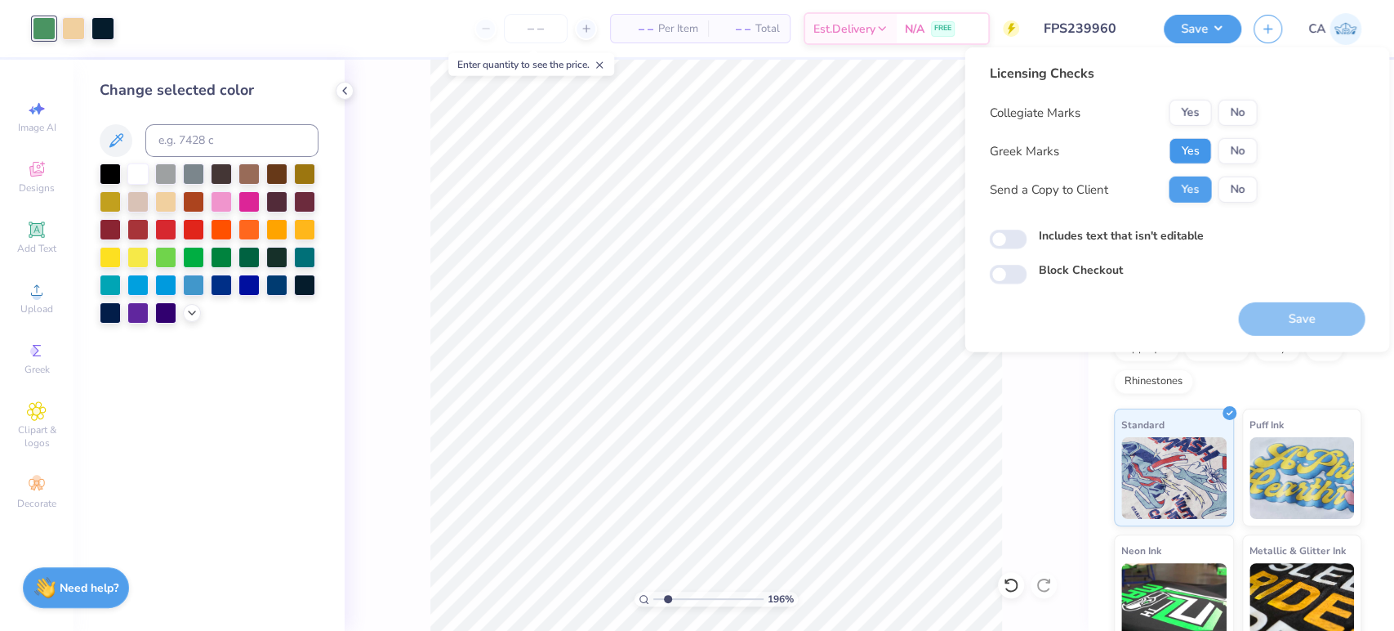
click at [1185, 141] on button "Yes" at bounding box center [1190, 151] width 42 height 26
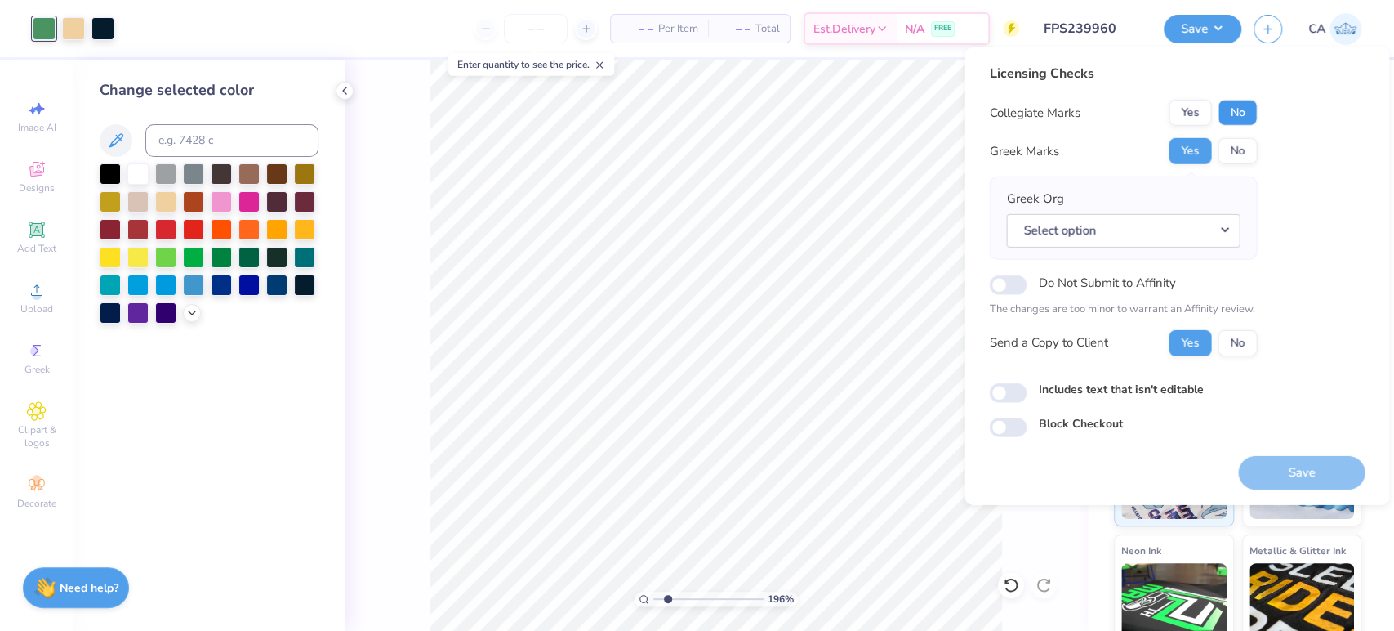
click at [1233, 115] on button "No" at bounding box center [1237, 113] width 39 height 26
click at [1201, 222] on button "Select option" at bounding box center [1123, 229] width 234 height 33
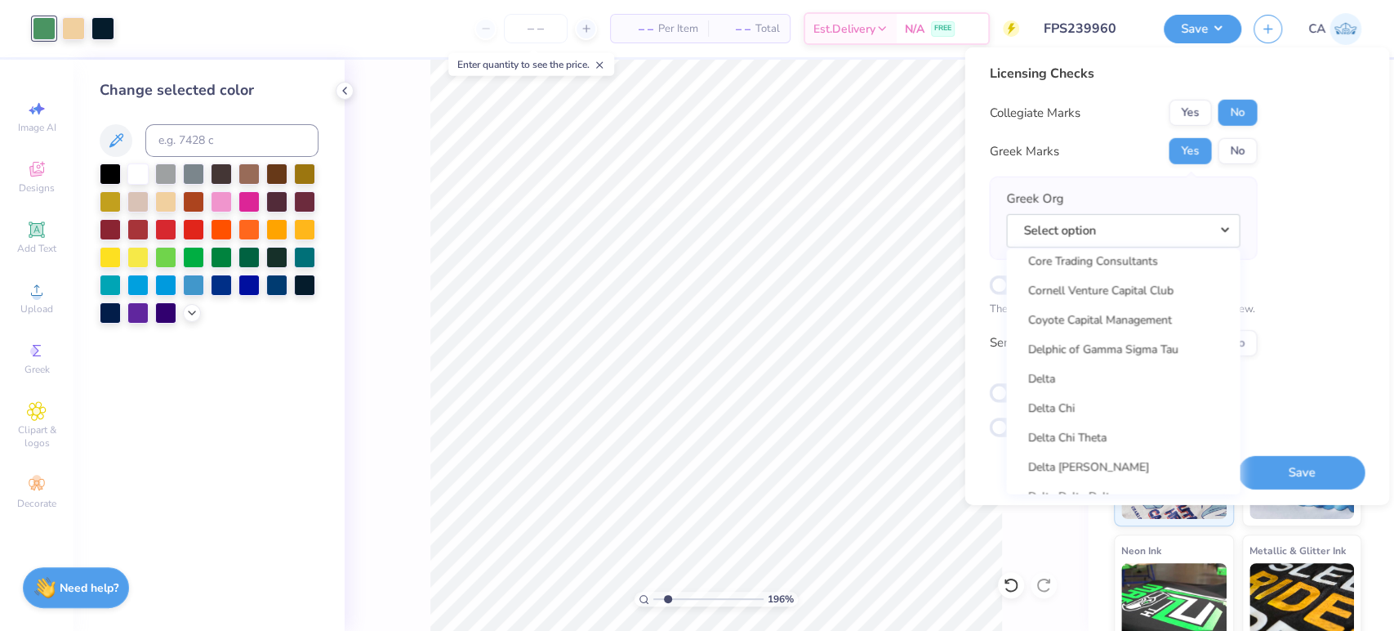
scroll to position [4096, 0]
click at [1112, 377] on link "Delta Sigma Phi" at bounding box center [1123, 377] width 221 height 27
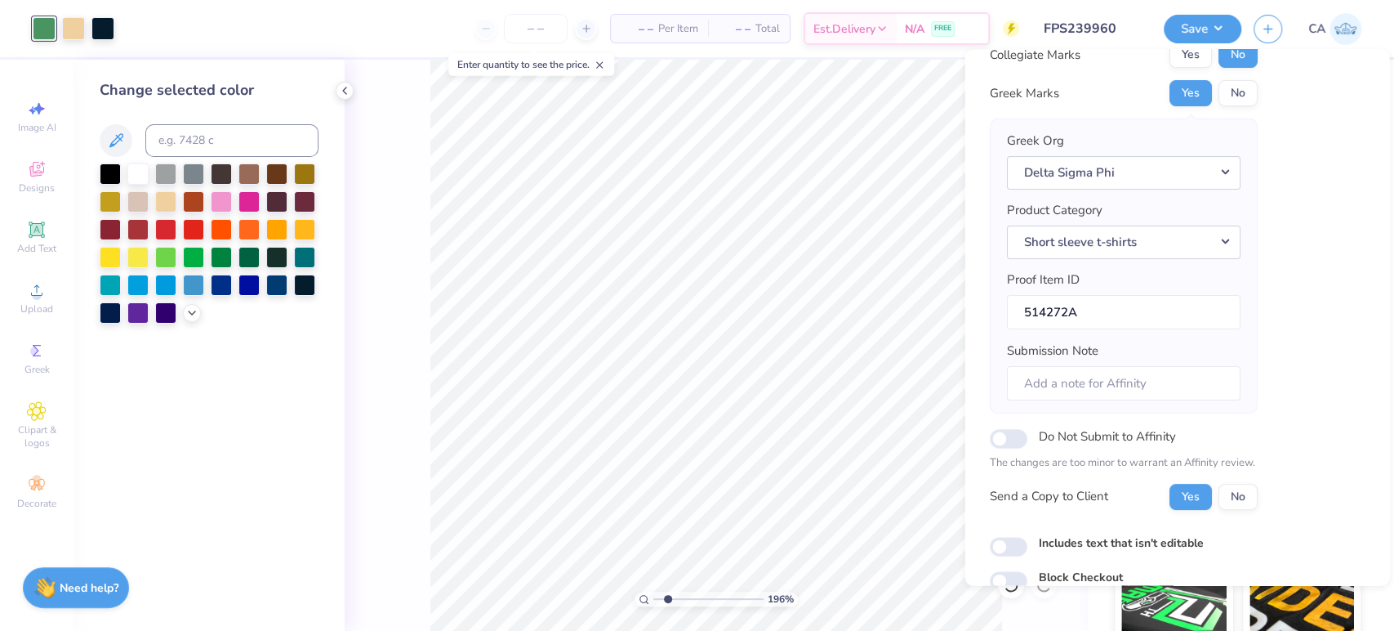
scroll to position [131, 0]
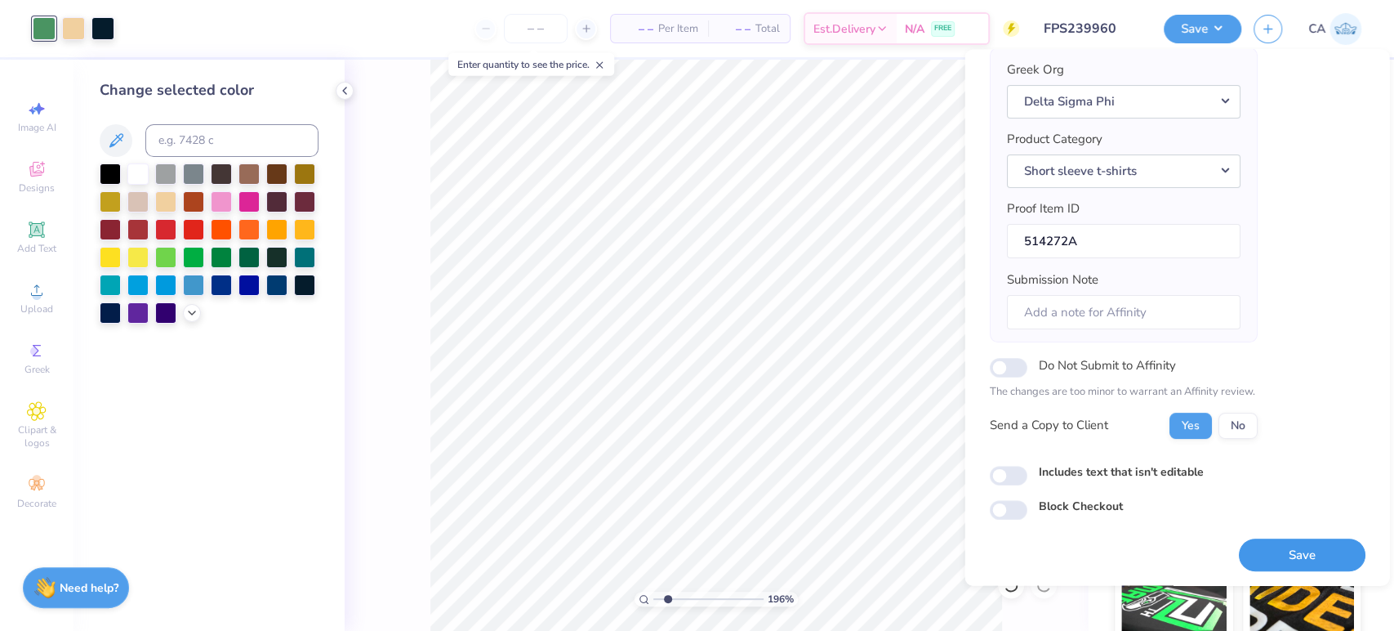
click at [1261, 549] on button "Save" at bounding box center [1301, 554] width 127 height 33
